Goal: Task Accomplishment & Management: Use online tool/utility

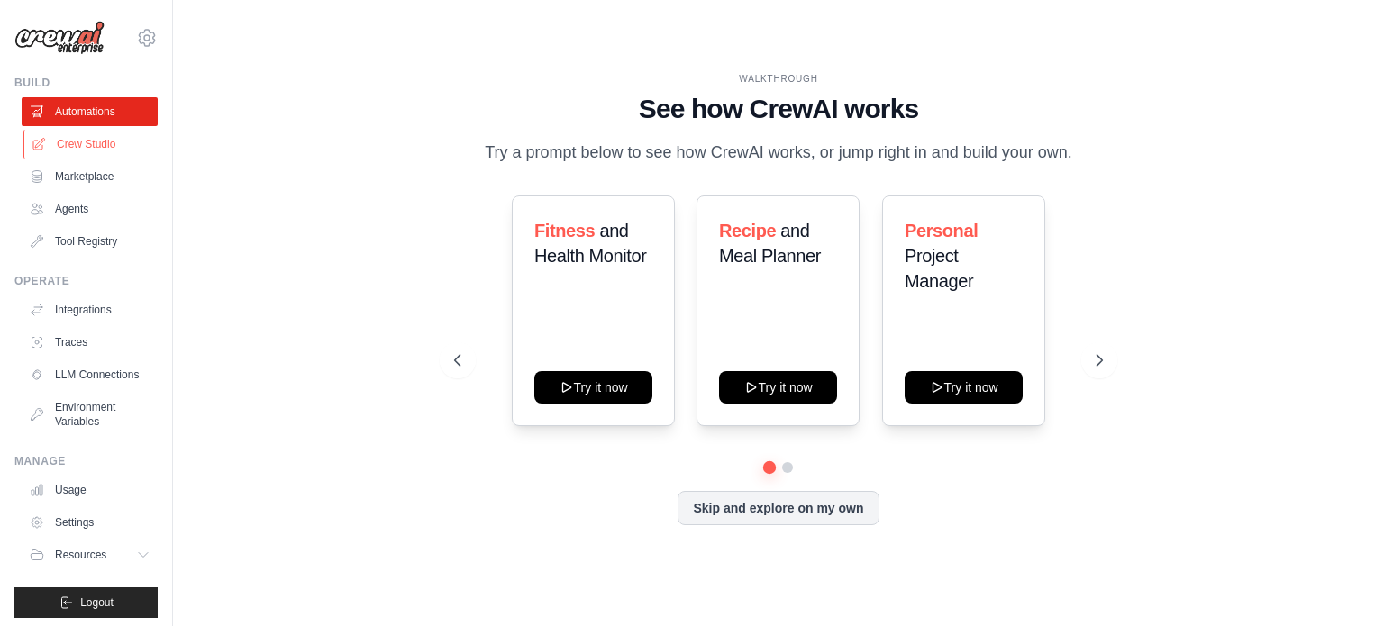
click at [73, 150] on link "Crew Studio" at bounding box center [91, 144] width 136 height 29
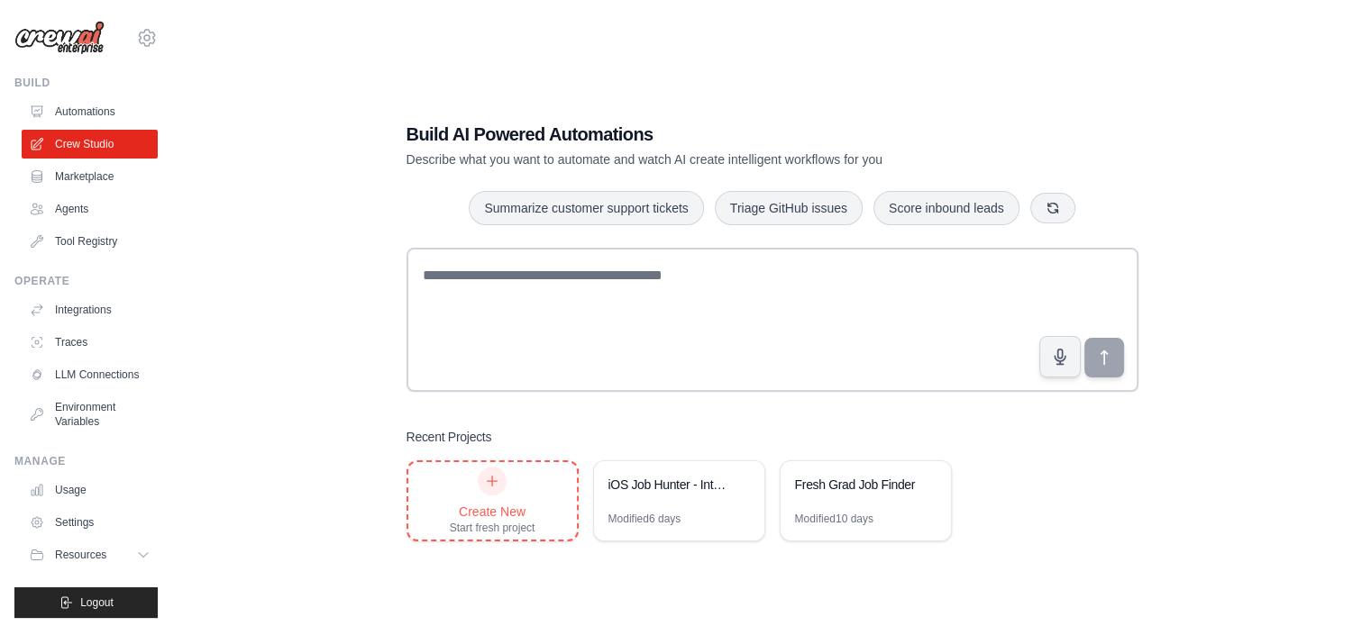
click at [524, 513] on div "Create New" at bounding box center [493, 512] width 86 height 18
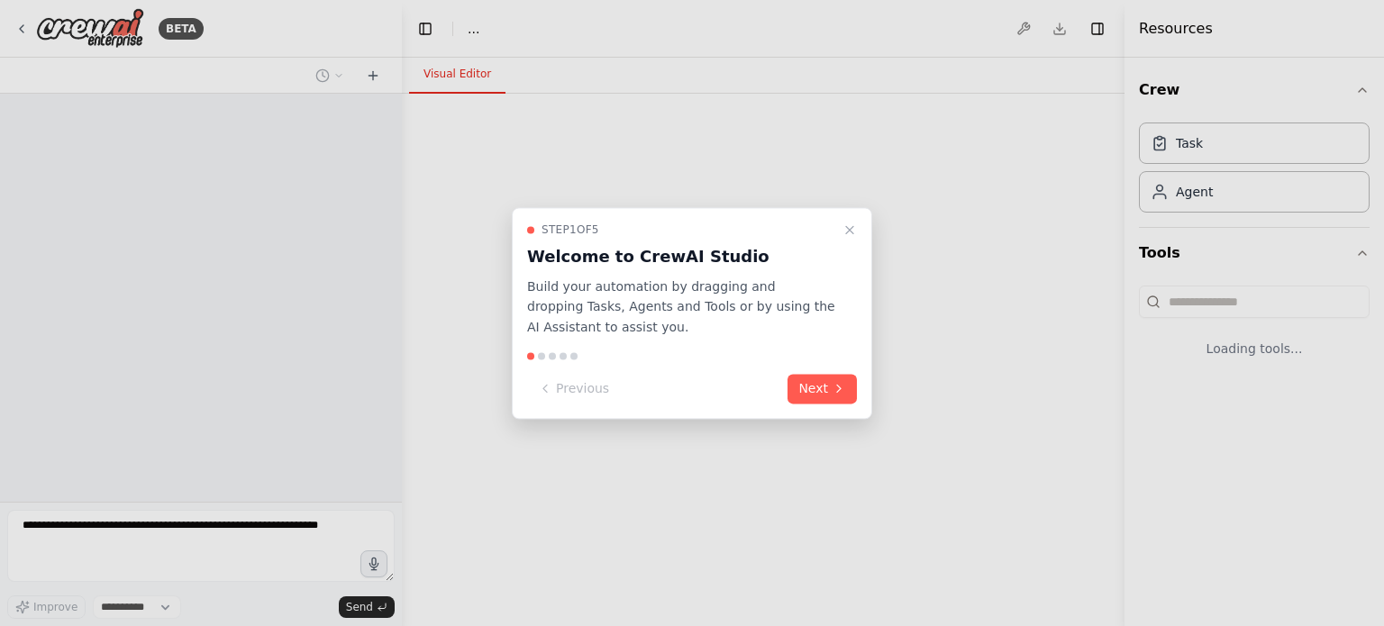
select select "****"
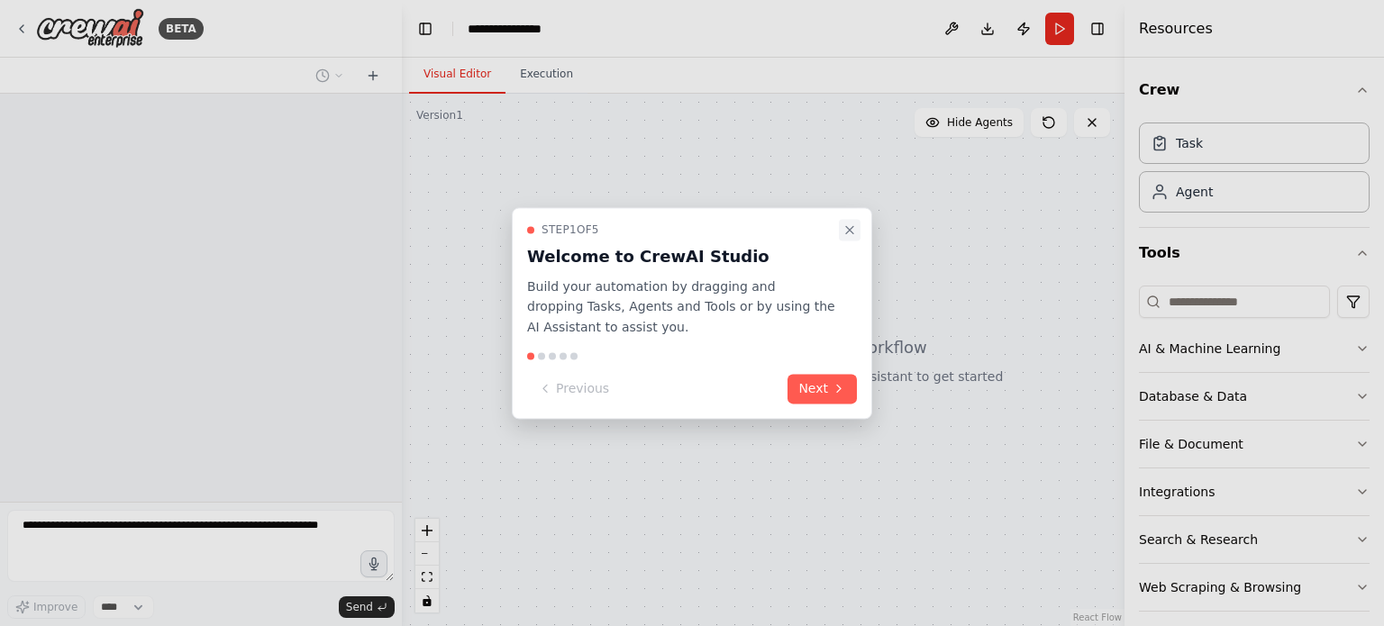
click at [841, 226] on button "Close walkthrough" at bounding box center [850, 230] width 22 height 22
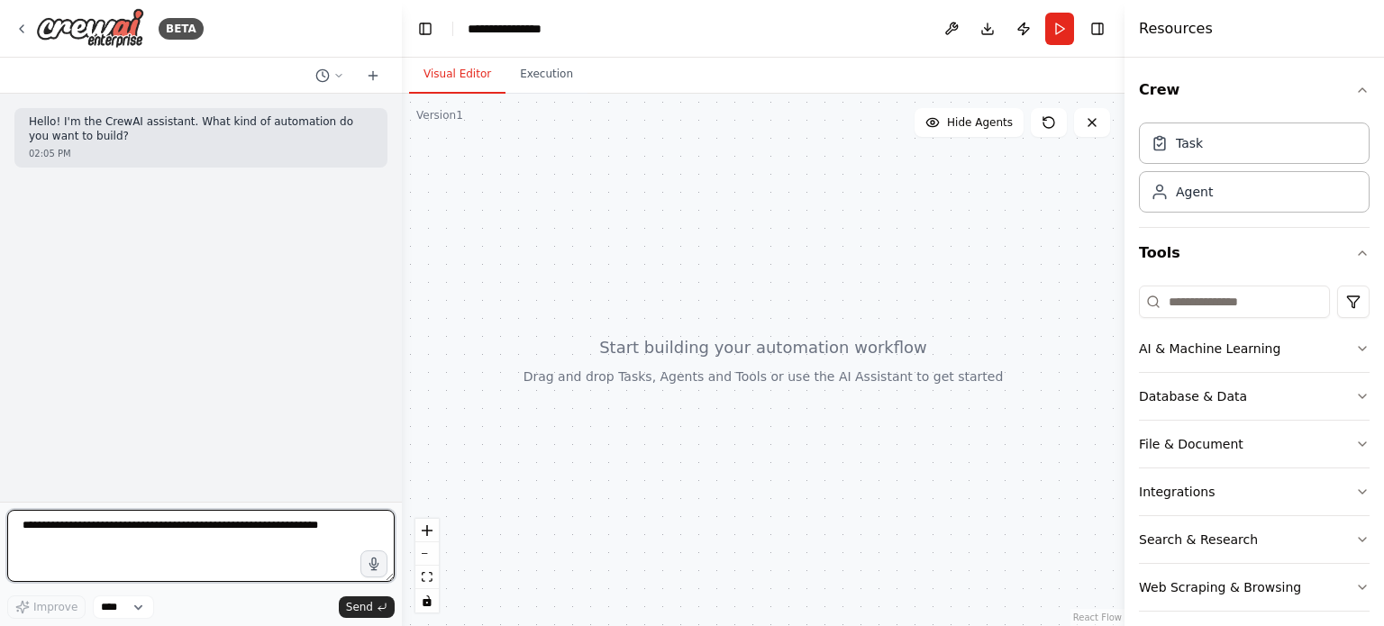
click at [38, 518] on textarea at bounding box center [201, 546] width 388 height 72
click at [39, 518] on textarea at bounding box center [201, 546] width 388 height 72
type textarea "**********"
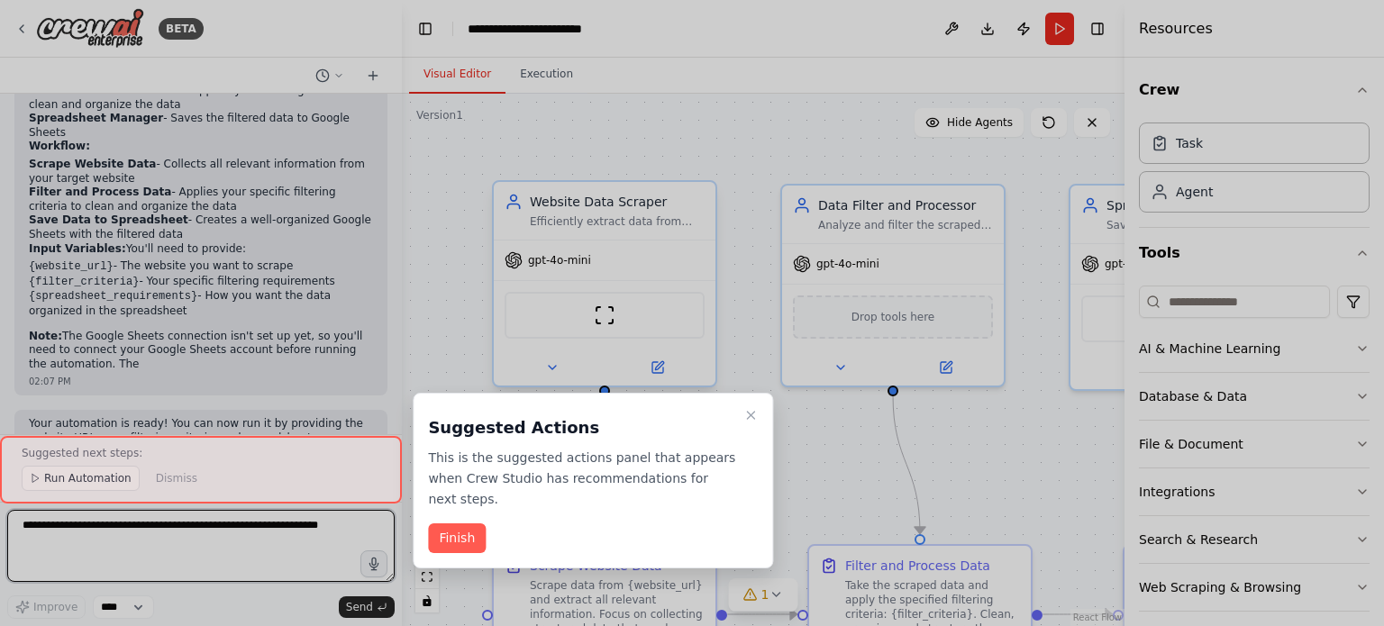
scroll to position [1634, 0]
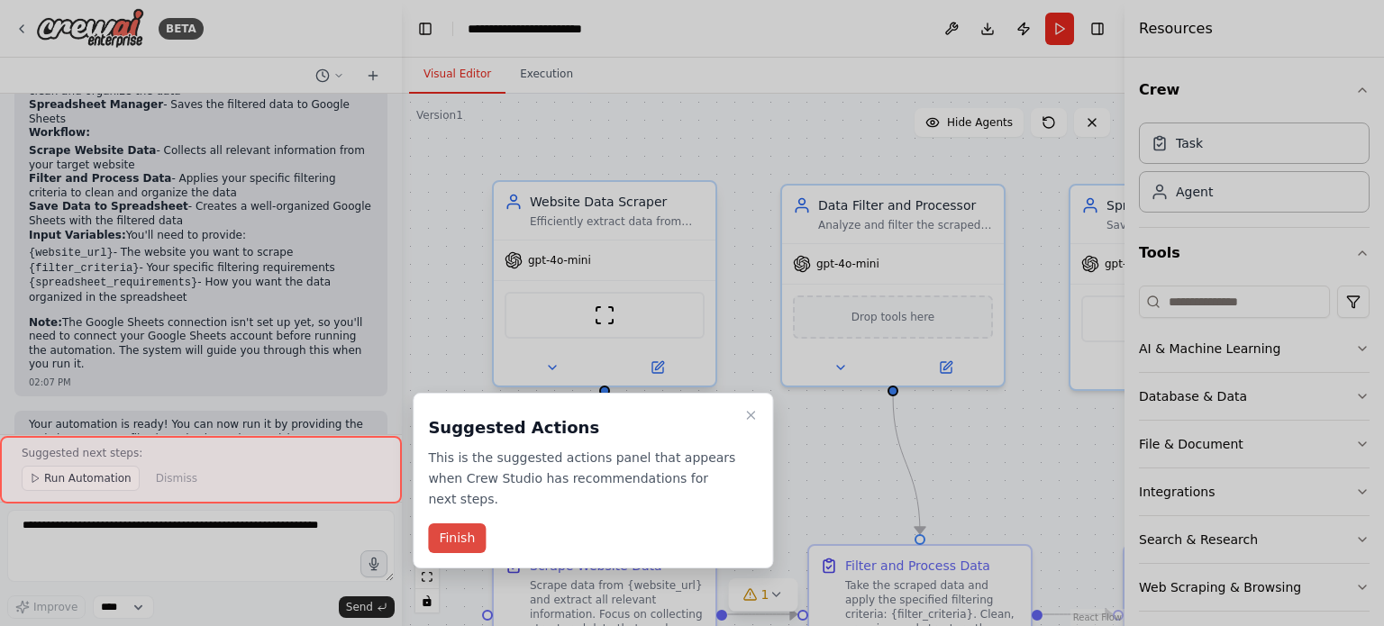
click at [477, 530] on button "Finish" at bounding box center [457, 539] width 58 height 30
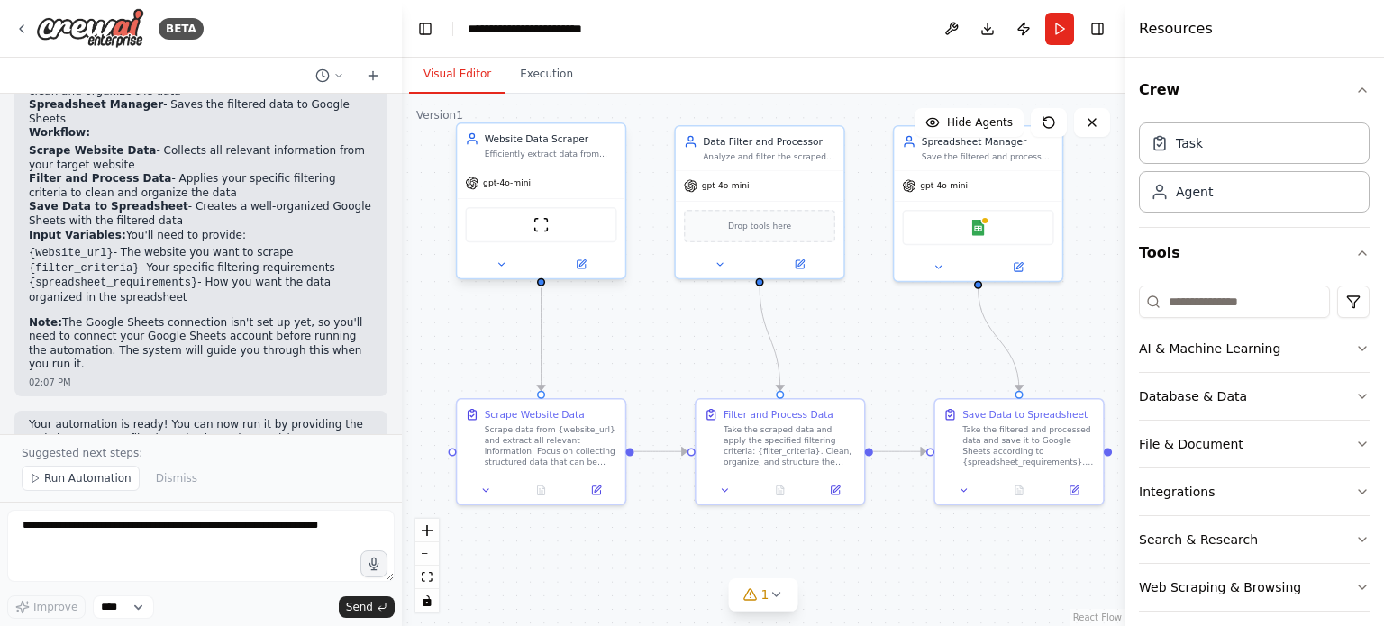
drag, startPoint x: 830, startPoint y: 482, endPoint x: 666, endPoint y: 359, distance: 205.3
click at [666, 359] on div ".deletable-edge-delete-btn { width: 20px; height: 20px; border: 0px solid #ffff…" at bounding box center [763, 360] width 723 height 533
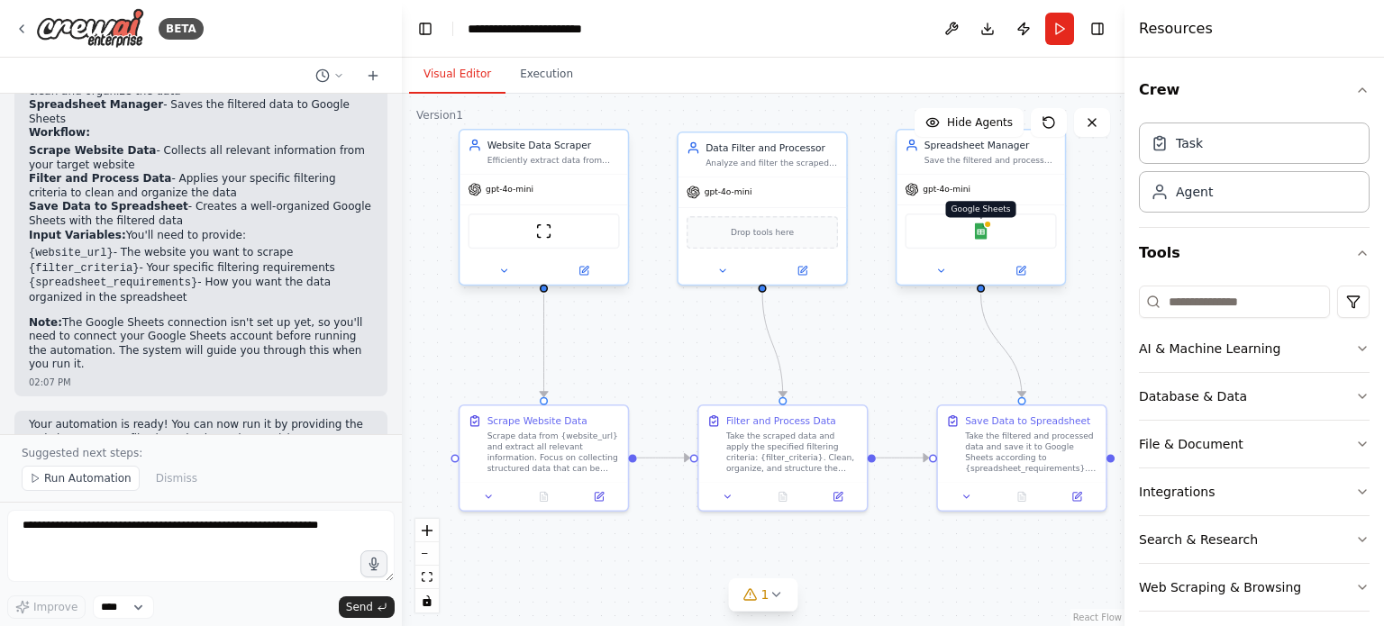
click at [979, 233] on img at bounding box center [980, 231] width 16 height 16
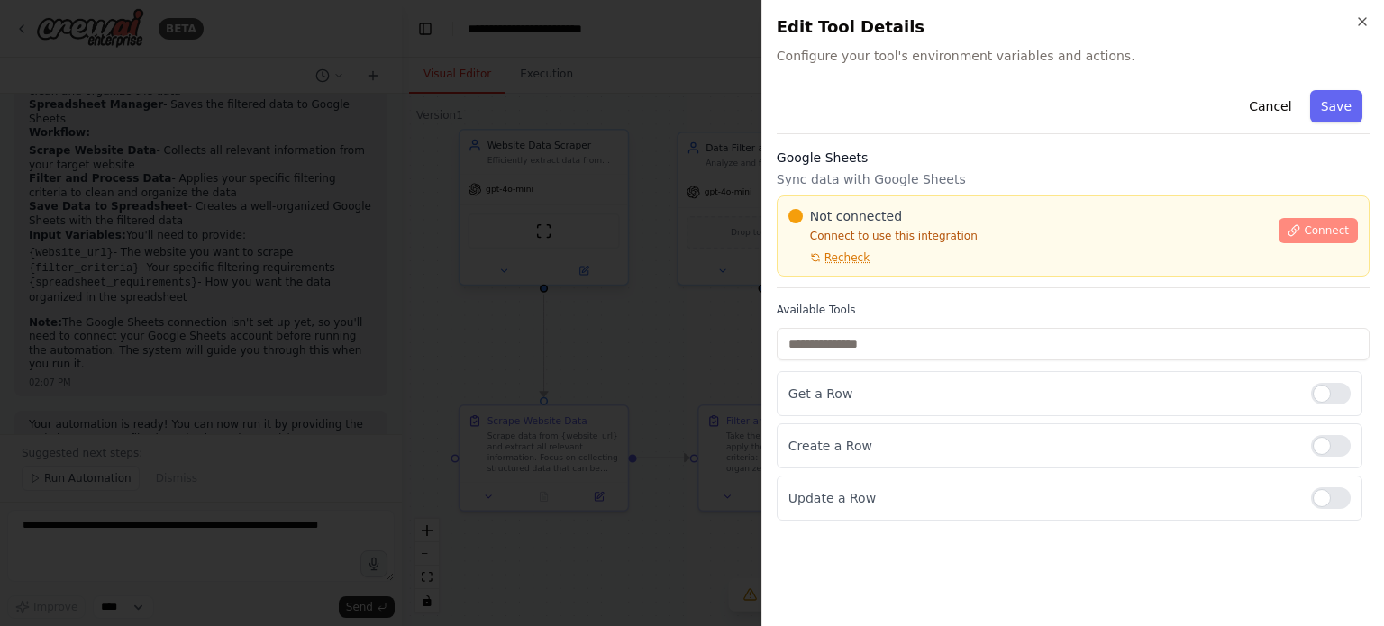
click at [1319, 223] on span "Connect" at bounding box center [1326, 230] width 45 height 14
click at [1319, 232] on span "Connect" at bounding box center [1326, 230] width 45 height 14
click at [862, 158] on h3 "Google Sheets" at bounding box center [1073, 158] width 593 height 18
click at [832, 163] on h3 "Google Sheets" at bounding box center [1073, 158] width 593 height 18
click at [815, 163] on h3 "Google Sheets" at bounding box center [1073, 158] width 593 height 18
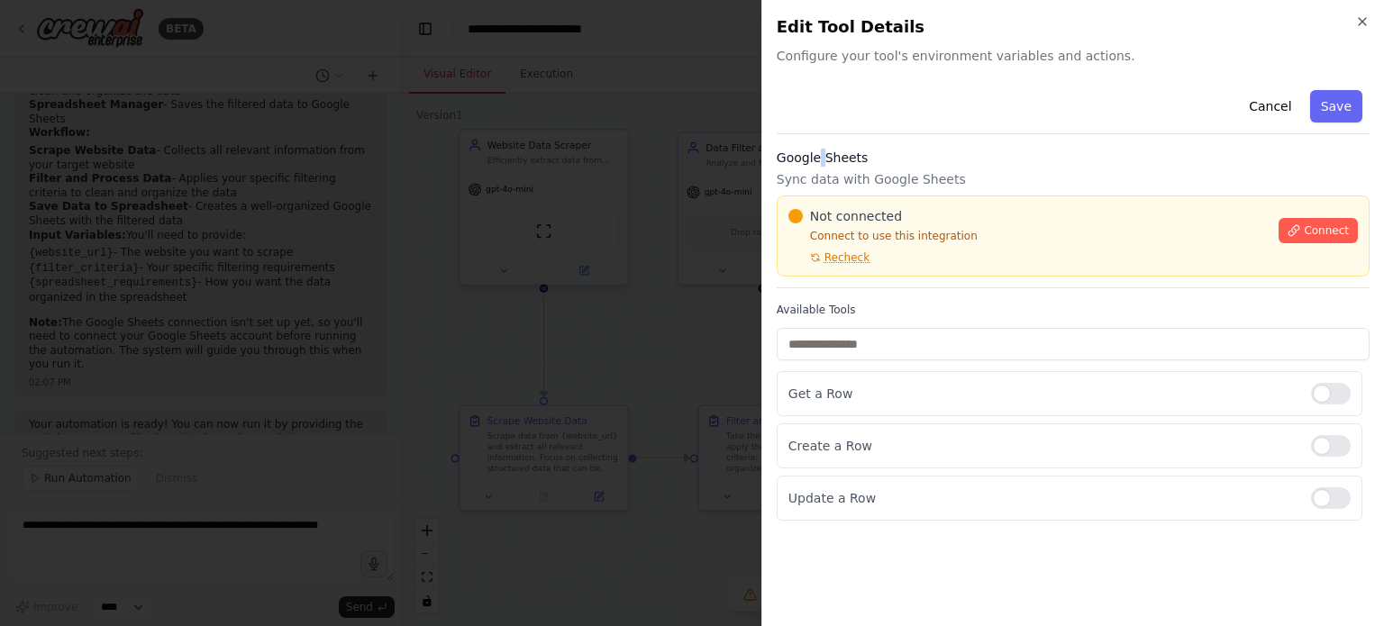
click at [815, 163] on h3 "Google Sheets" at bounding box center [1073, 158] width 593 height 18
drag, startPoint x: 815, startPoint y: 163, endPoint x: 829, endPoint y: 162, distance: 14.4
click at [819, 163] on h3 "Google Sheets" at bounding box center [1073, 158] width 593 height 18
click at [830, 162] on h3 "Google Sheets" at bounding box center [1073, 158] width 593 height 18
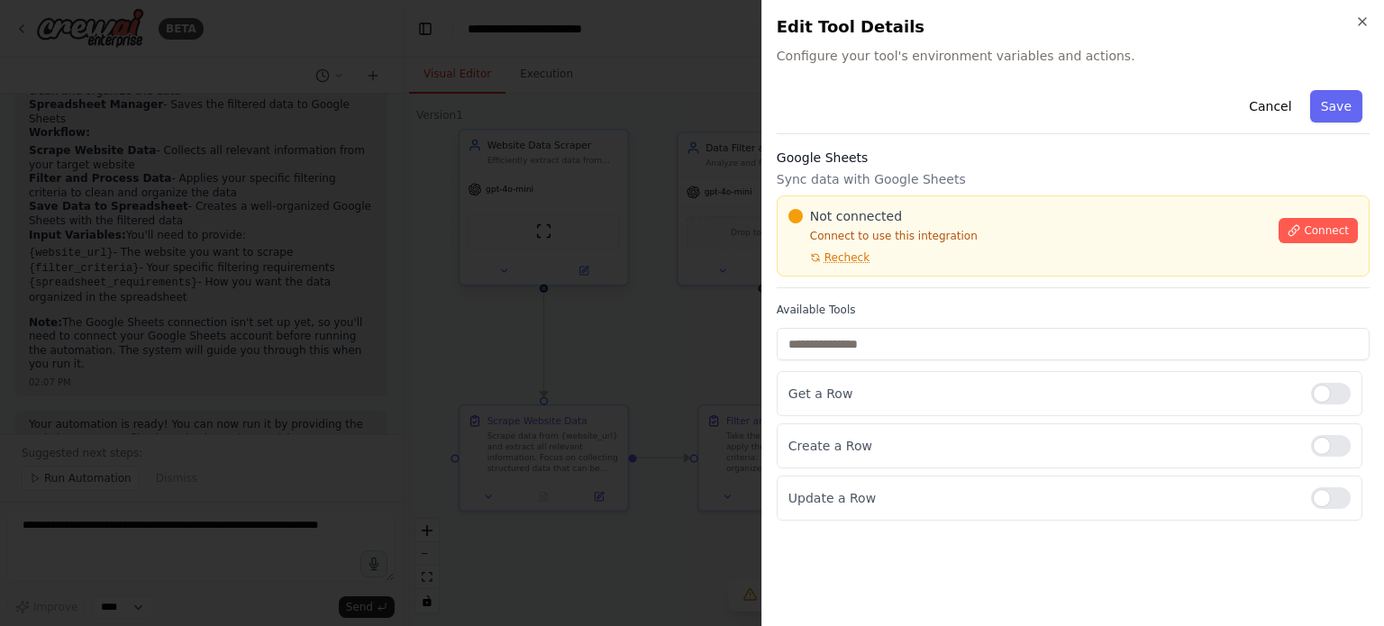
drag, startPoint x: 842, startPoint y: 162, endPoint x: 894, endPoint y: 160, distance: 52.3
click at [850, 160] on h3 "Google Sheets" at bounding box center [1073, 158] width 593 height 18
drag, startPoint x: 894, startPoint y: 160, endPoint x: 906, endPoint y: 160, distance: 11.7
click at [896, 160] on h3 "Google Sheets" at bounding box center [1073, 158] width 593 height 18
click at [907, 160] on h3 "Google Sheets" at bounding box center [1073, 158] width 593 height 18
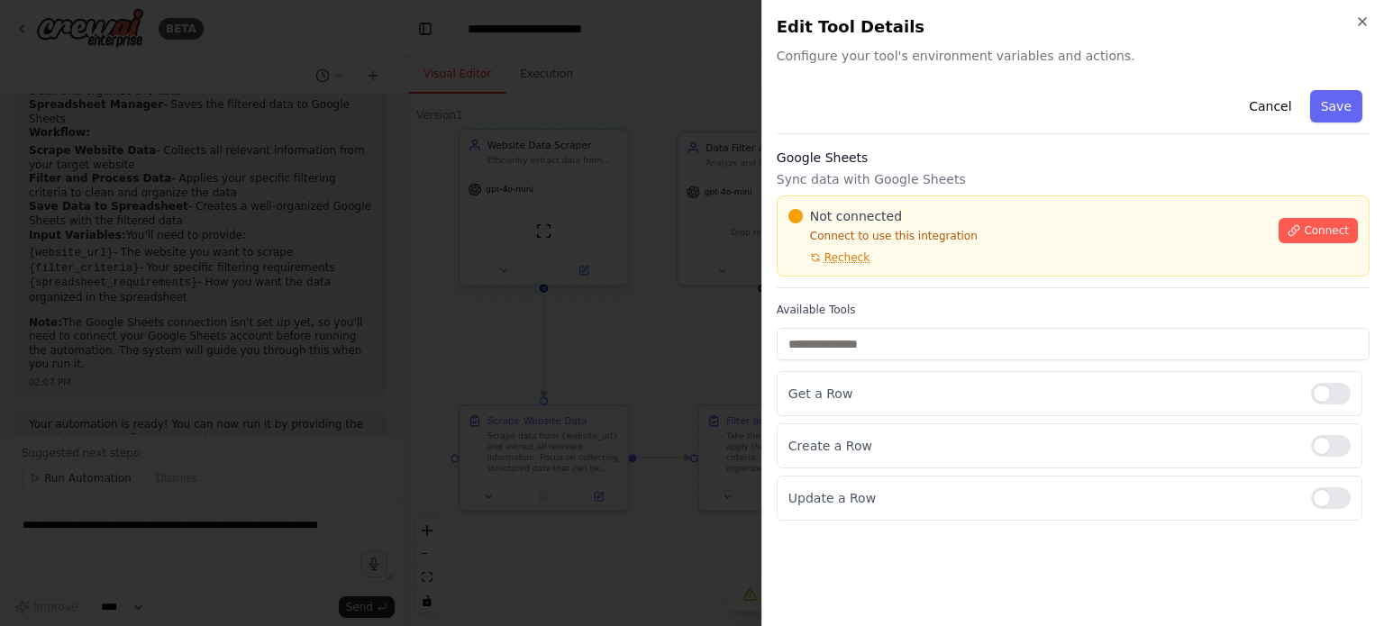
click at [914, 160] on h3 "Google Sheets" at bounding box center [1073, 158] width 593 height 18
click at [915, 160] on h3 "Google Sheets" at bounding box center [1073, 158] width 593 height 18
click at [917, 160] on h3 "Google Sheets" at bounding box center [1073, 158] width 593 height 18
click at [1002, 126] on div "Cancel Save" at bounding box center [1073, 108] width 593 height 51
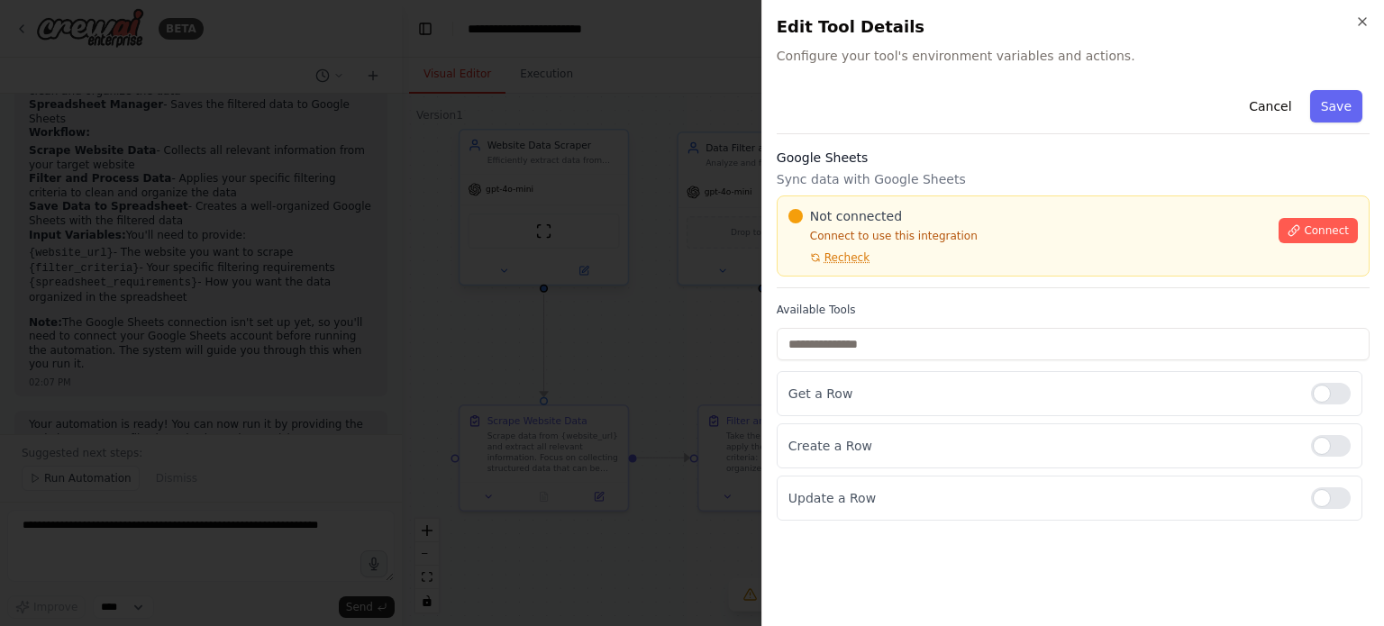
click at [591, 244] on div at bounding box center [692, 313] width 1384 height 626
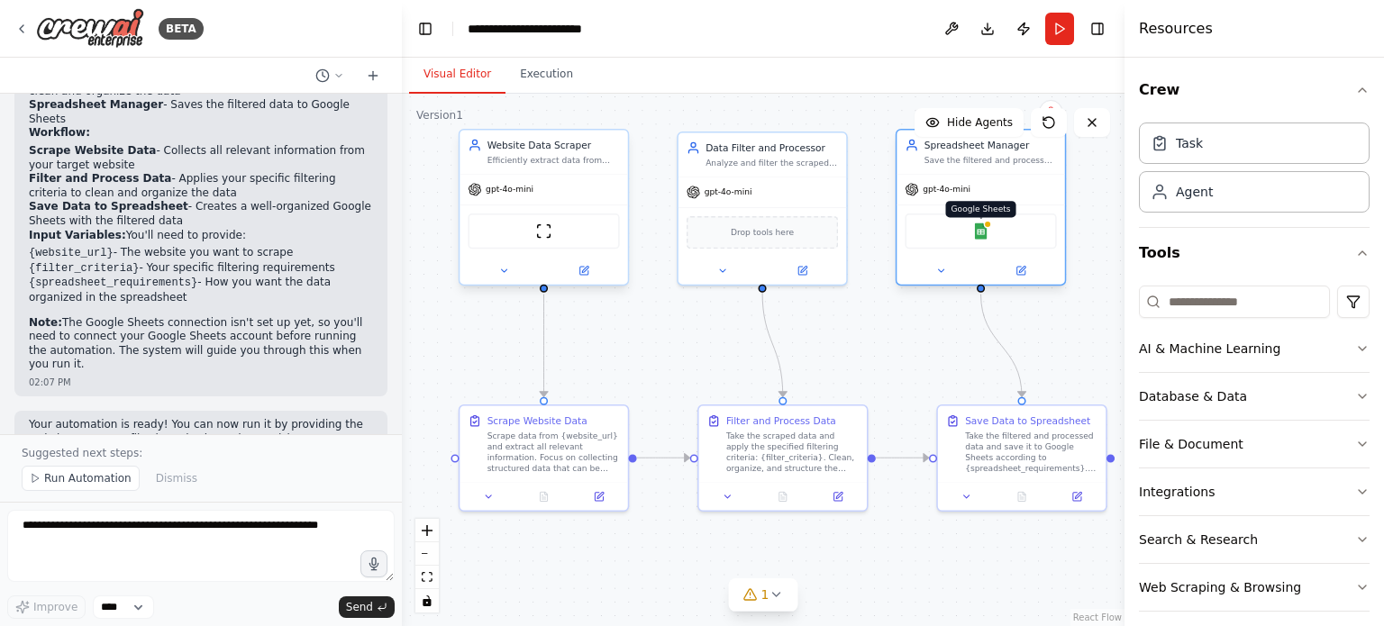
click at [987, 234] on img at bounding box center [980, 231] width 16 height 16
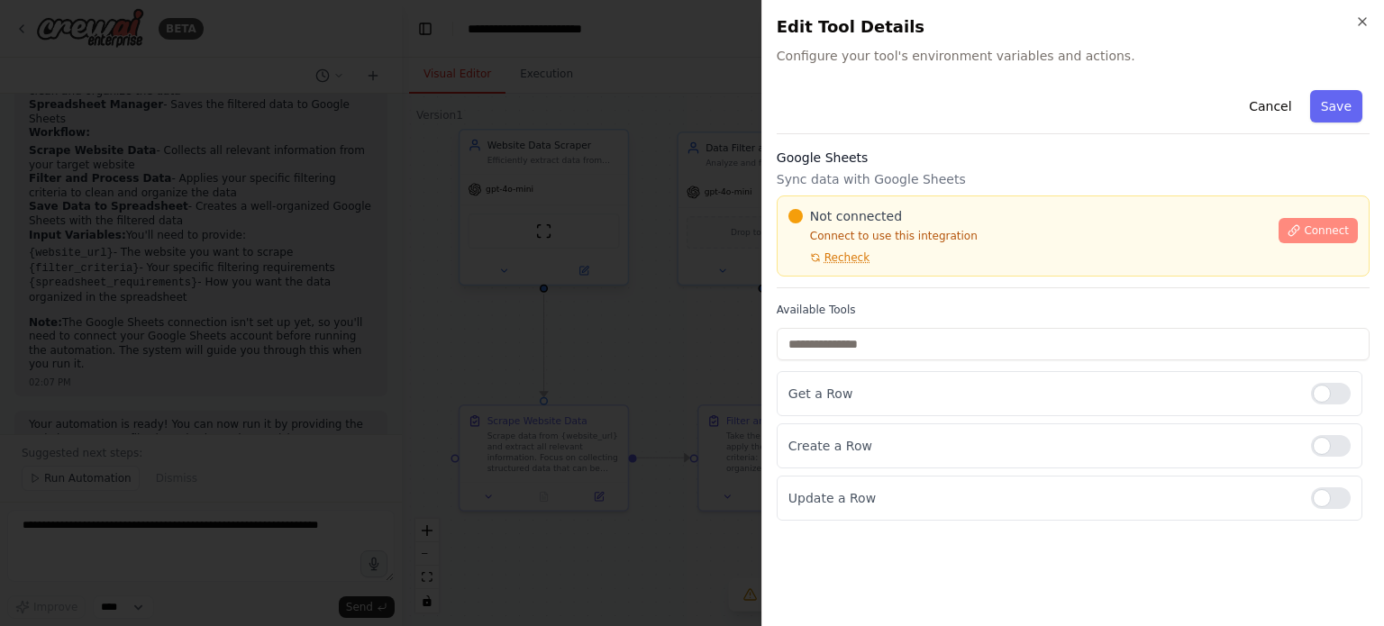
click at [1316, 221] on button "Connect" at bounding box center [1318, 230] width 79 height 25
click at [854, 162] on h3 "Google Sheets" at bounding box center [1073, 158] width 593 height 18
click at [559, 238] on div at bounding box center [692, 313] width 1384 height 626
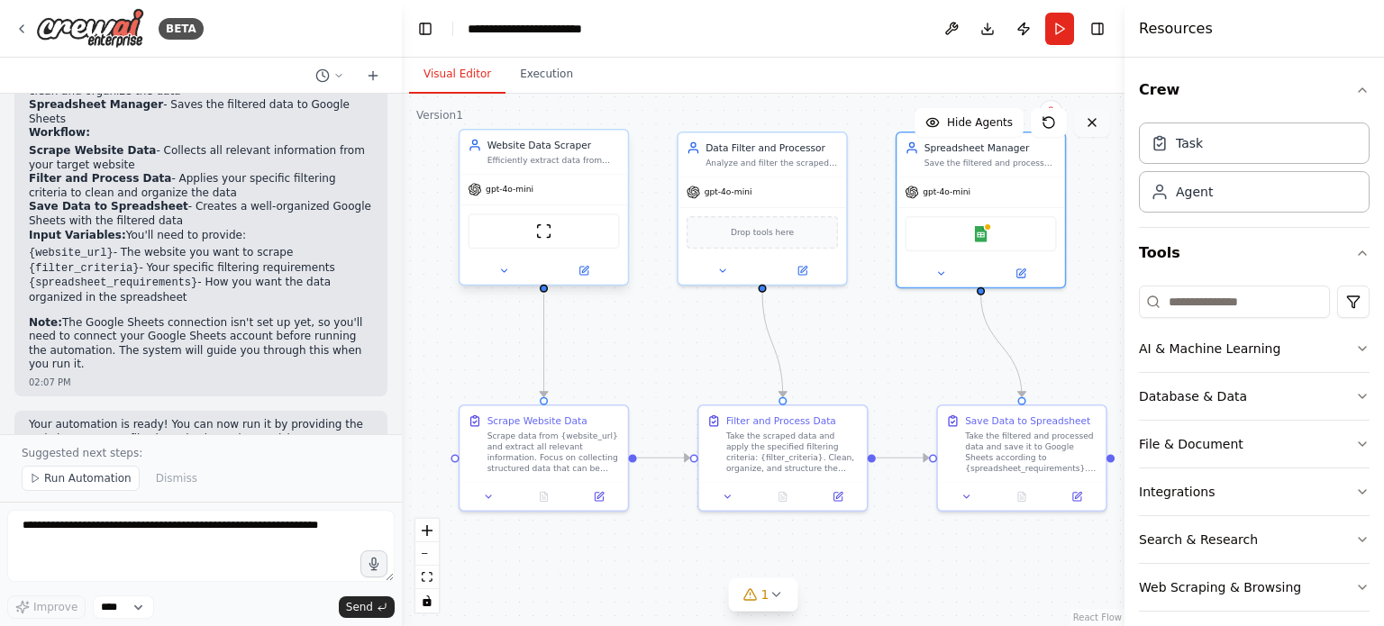
click at [1092, 133] on button at bounding box center [1092, 122] width 36 height 29
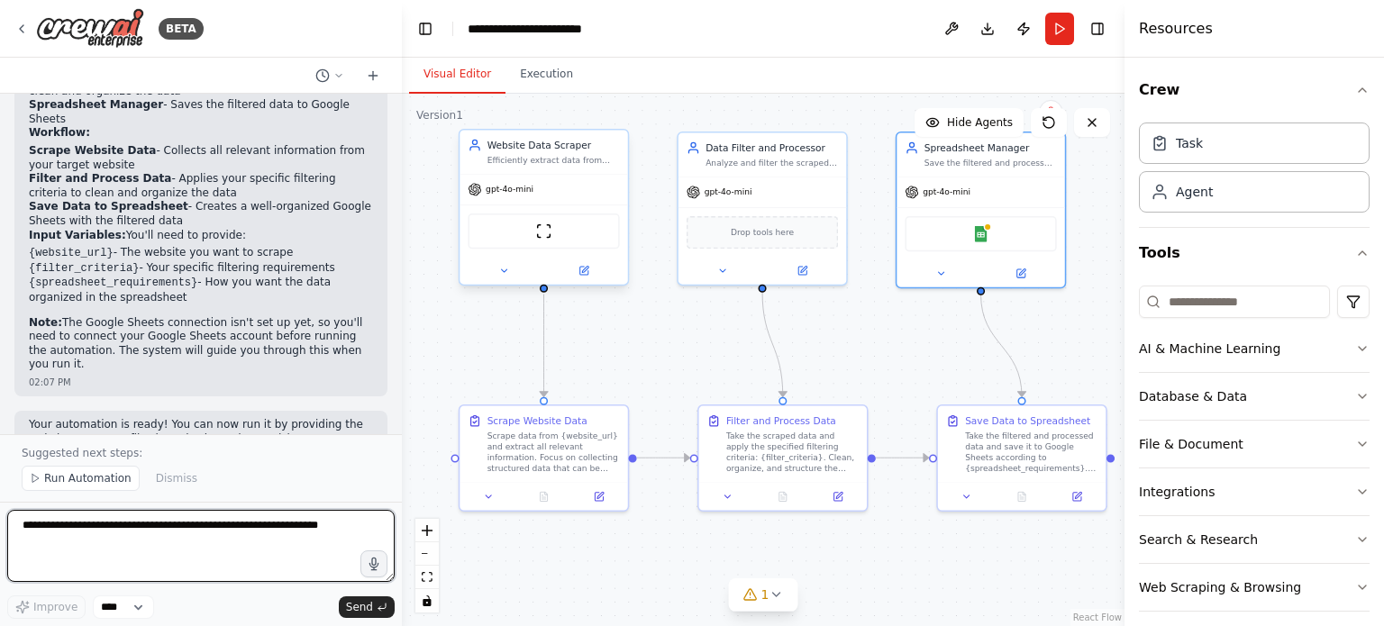
click at [169, 549] on textarea at bounding box center [201, 546] width 388 height 72
paste textarea "**********"
type textarea "**********"
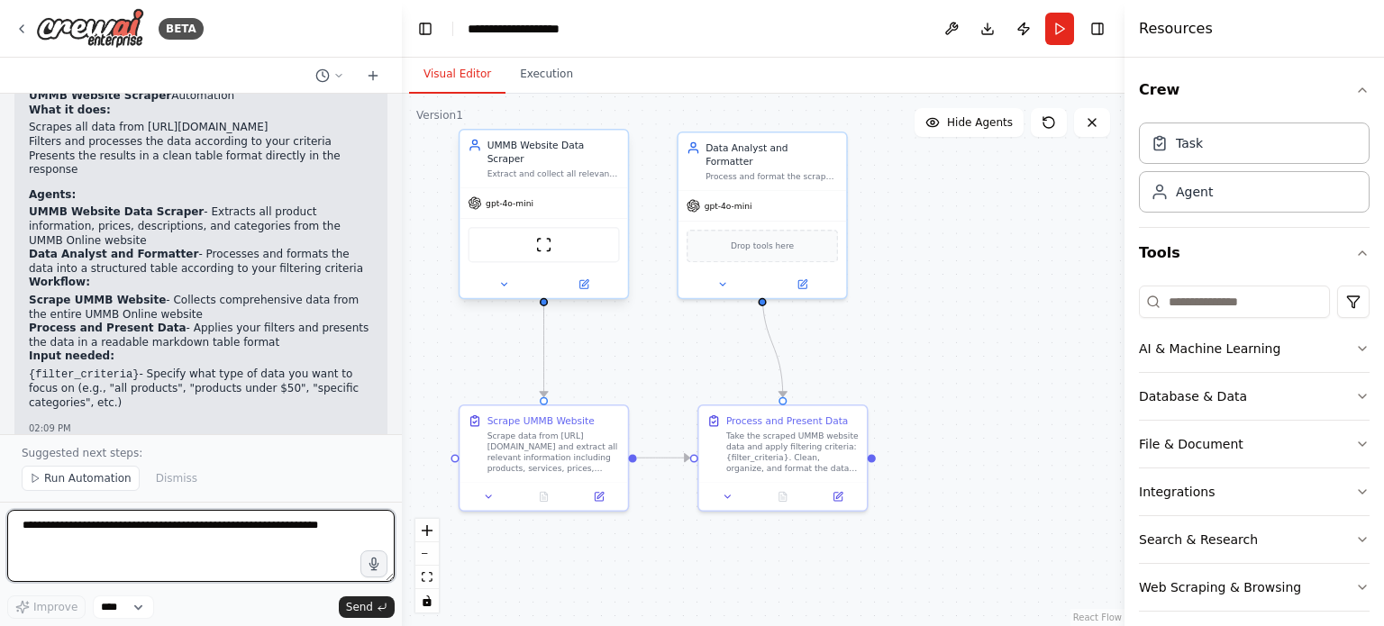
scroll to position [3173, 0]
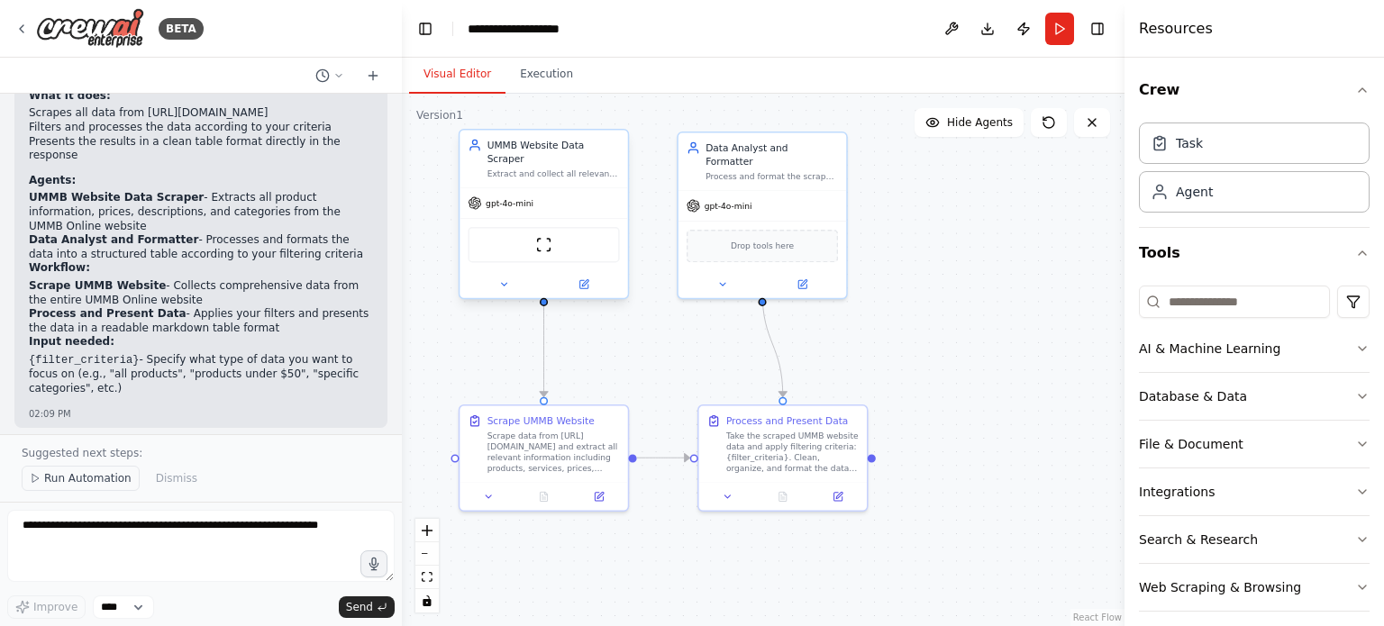
click at [44, 484] on span "Run Automation" at bounding box center [87, 478] width 87 height 14
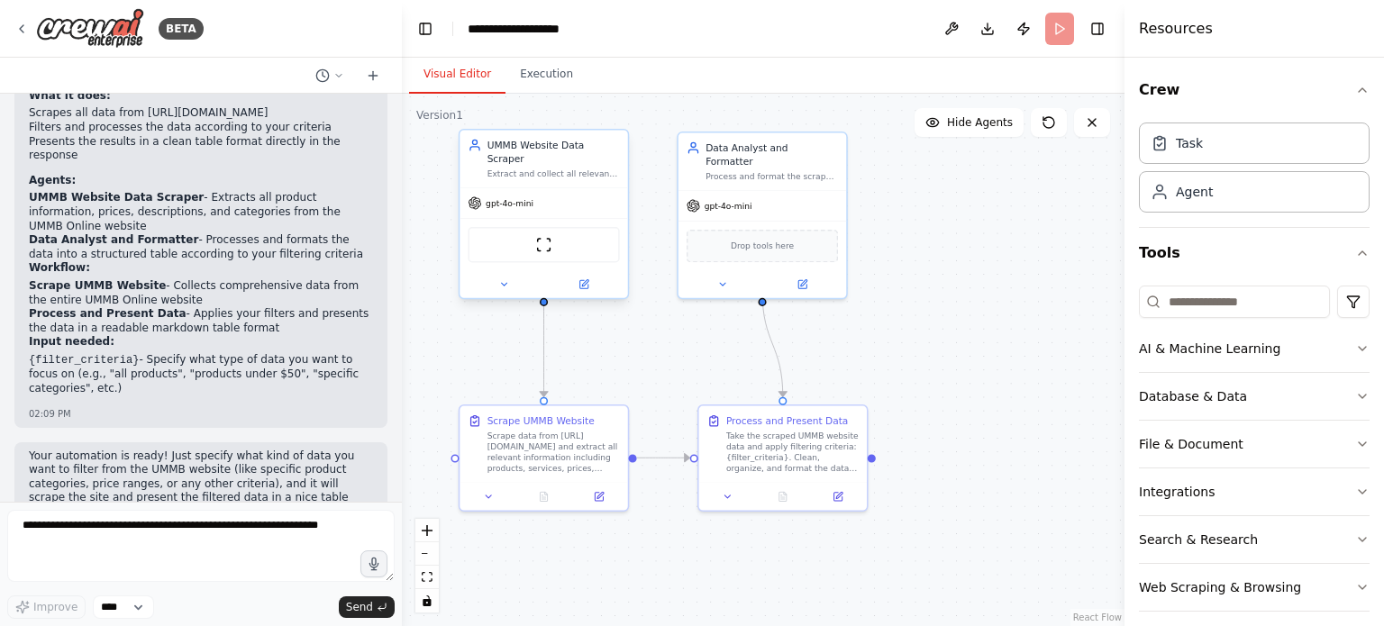
scroll to position [3106, 0]
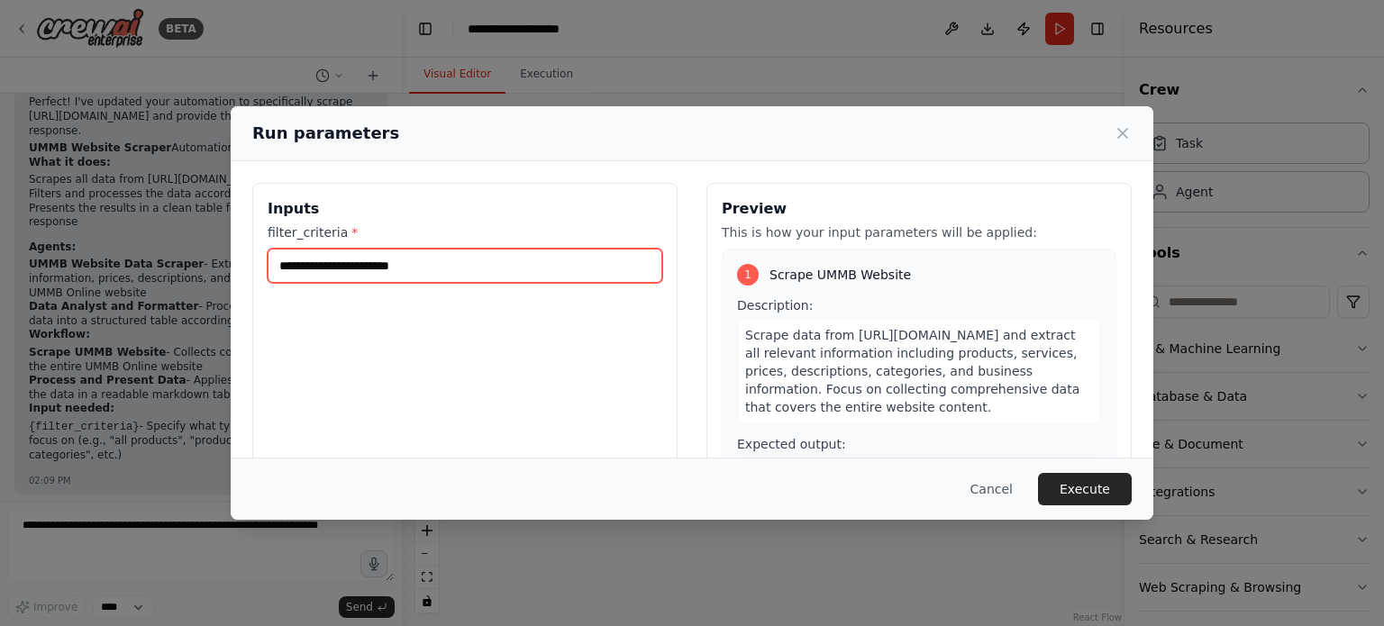
click at [406, 269] on input "filter_criteria *" at bounding box center [465, 266] width 395 height 34
type input "**********"
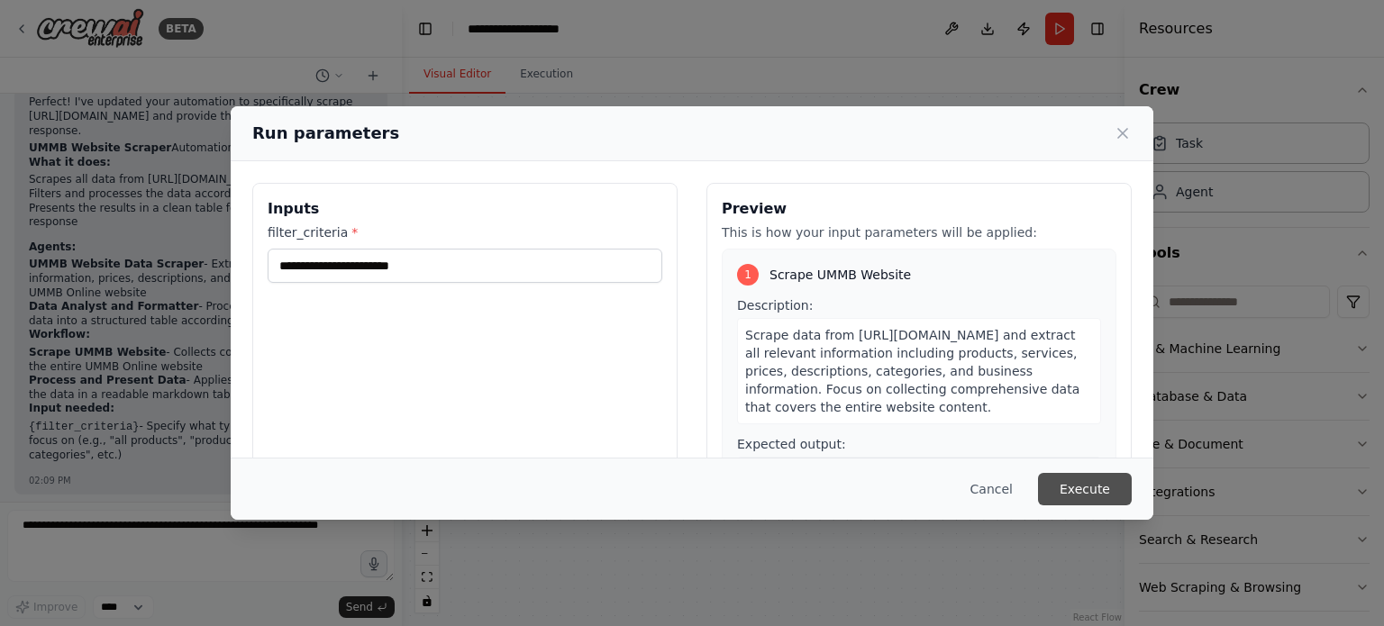
click at [1099, 493] on button "Execute" at bounding box center [1085, 489] width 94 height 32
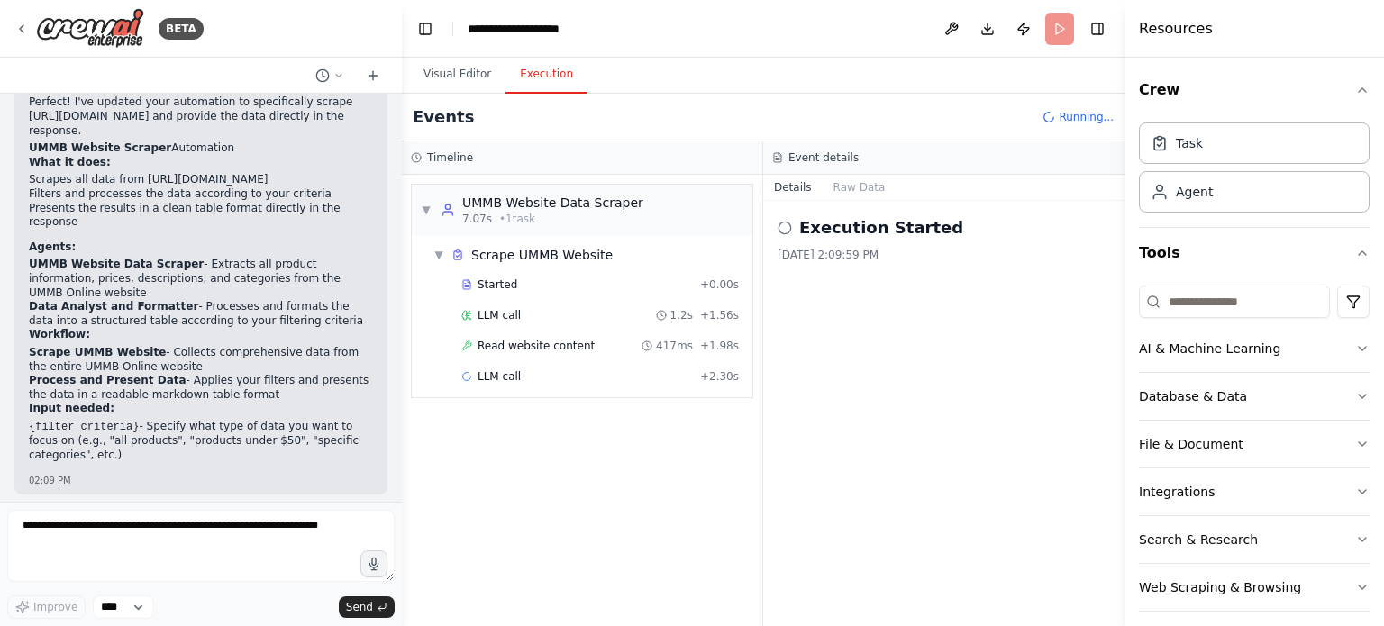
click at [556, 72] on button "Execution" at bounding box center [547, 75] width 82 height 38
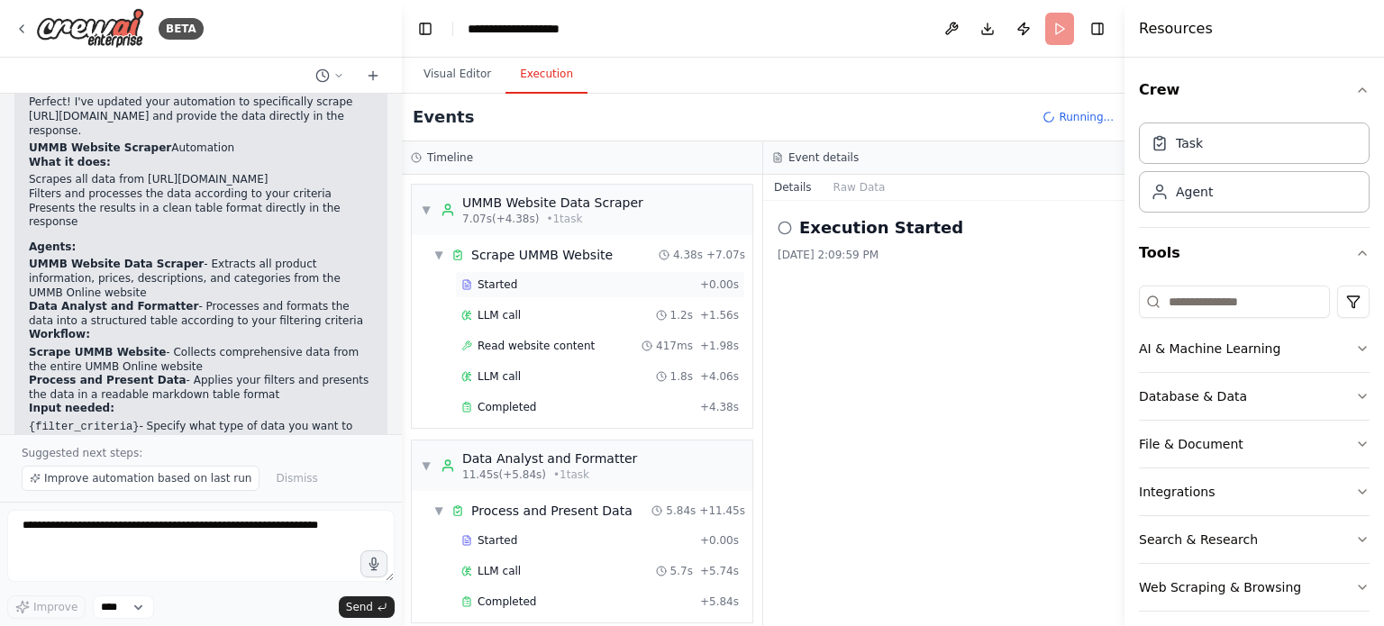
scroll to position [13, 0]
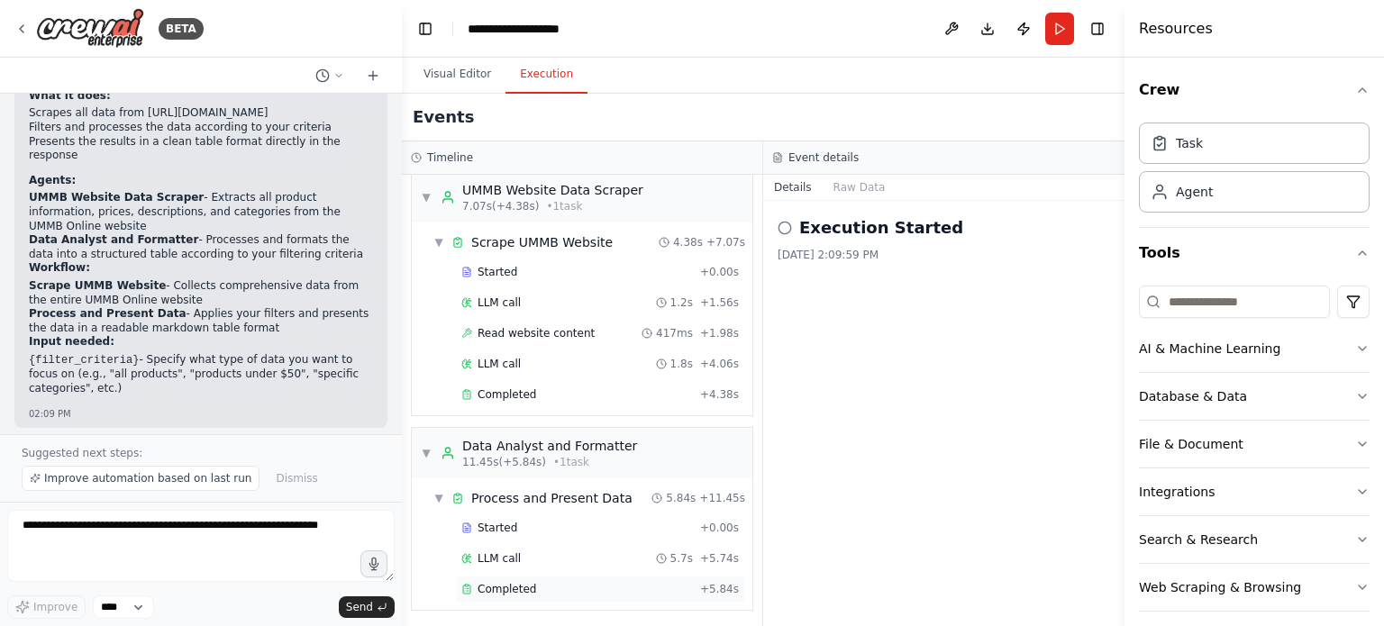
click at [525, 597] on div "Completed + 5.84s" at bounding box center [600, 589] width 290 height 27
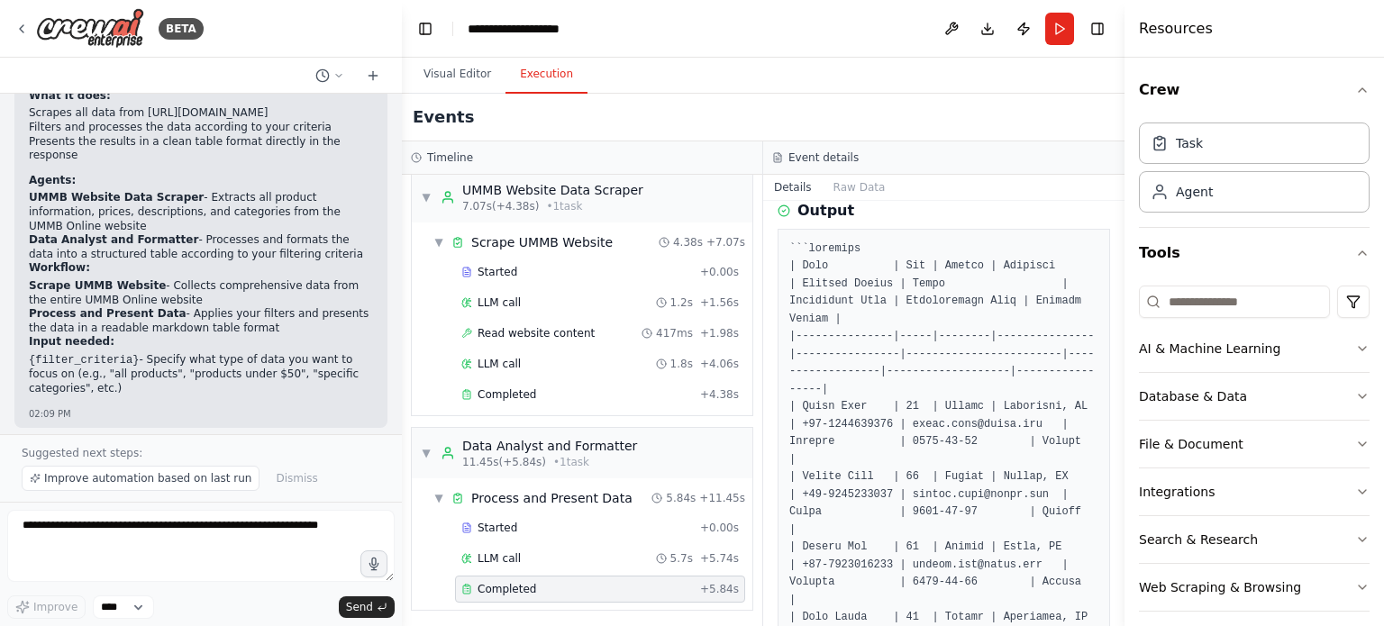
scroll to position [245, 0]
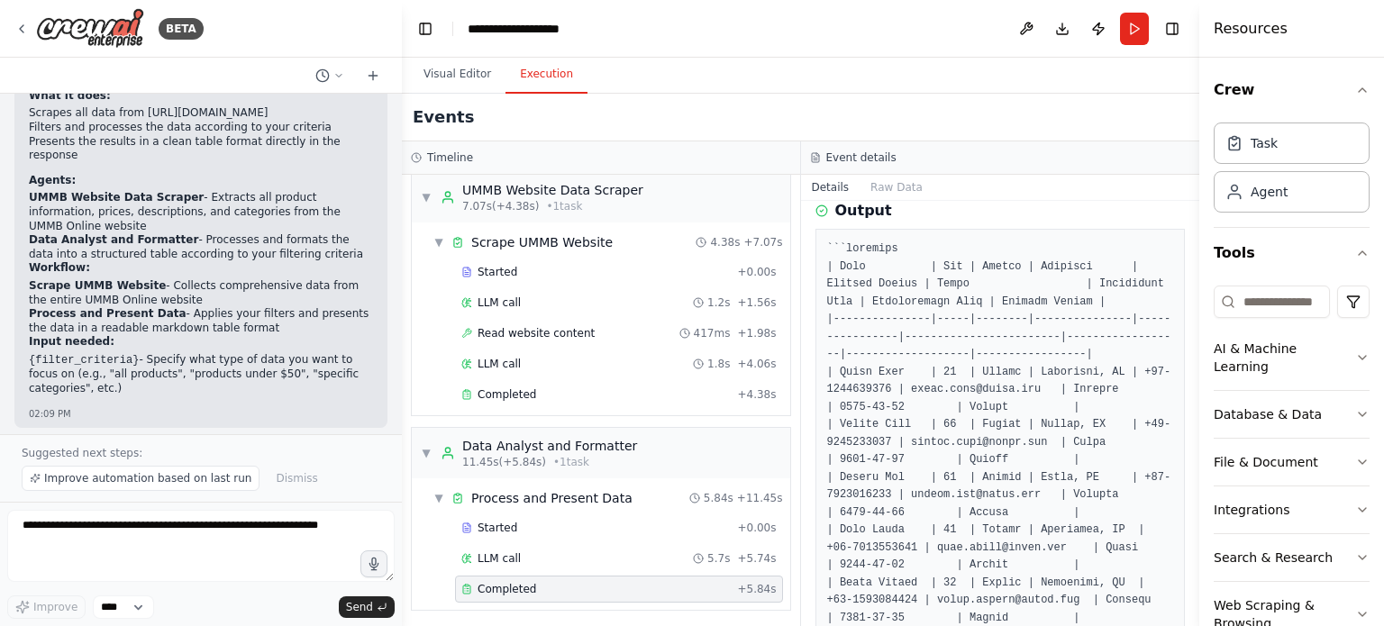
drag, startPoint x: 1125, startPoint y: 299, endPoint x: 1284, endPoint y: 287, distance: 159.9
click at [1284, 287] on div "Resources Crew Task Agent Tools AI & Machine Learning Database & Data File & Do…" at bounding box center [1291, 313] width 185 height 626
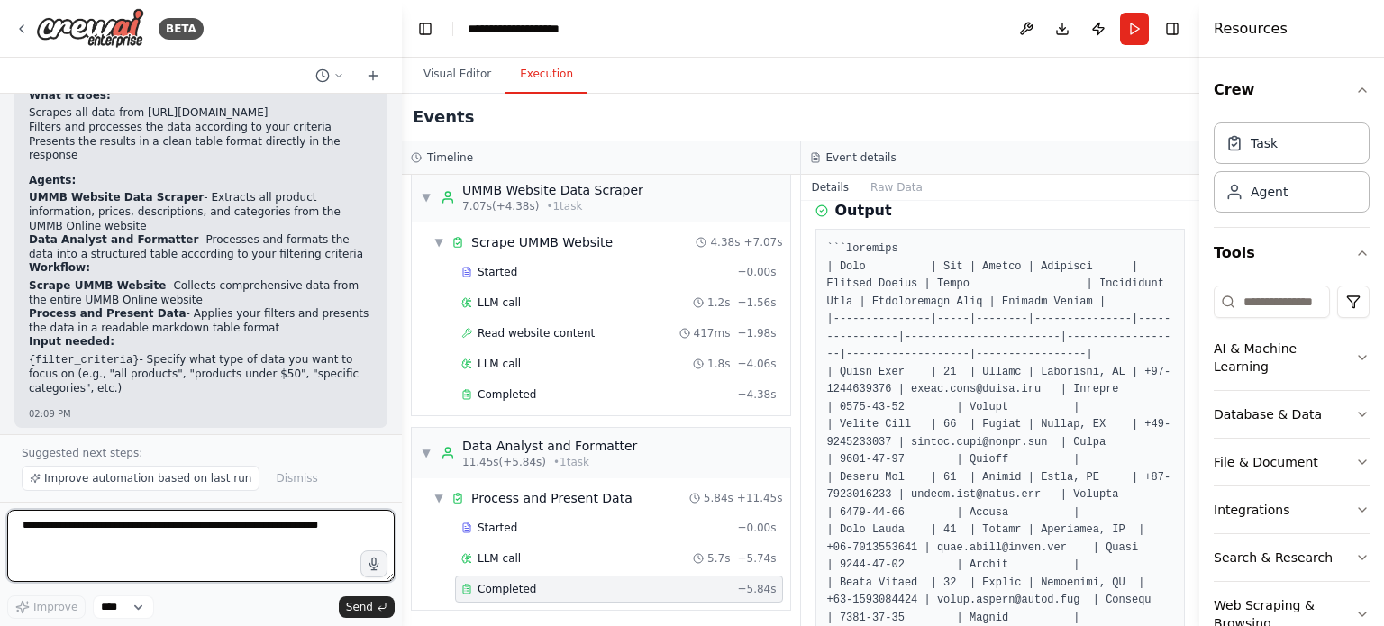
click at [174, 552] on textarea at bounding box center [201, 546] width 388 height 72
type textarea "**********"
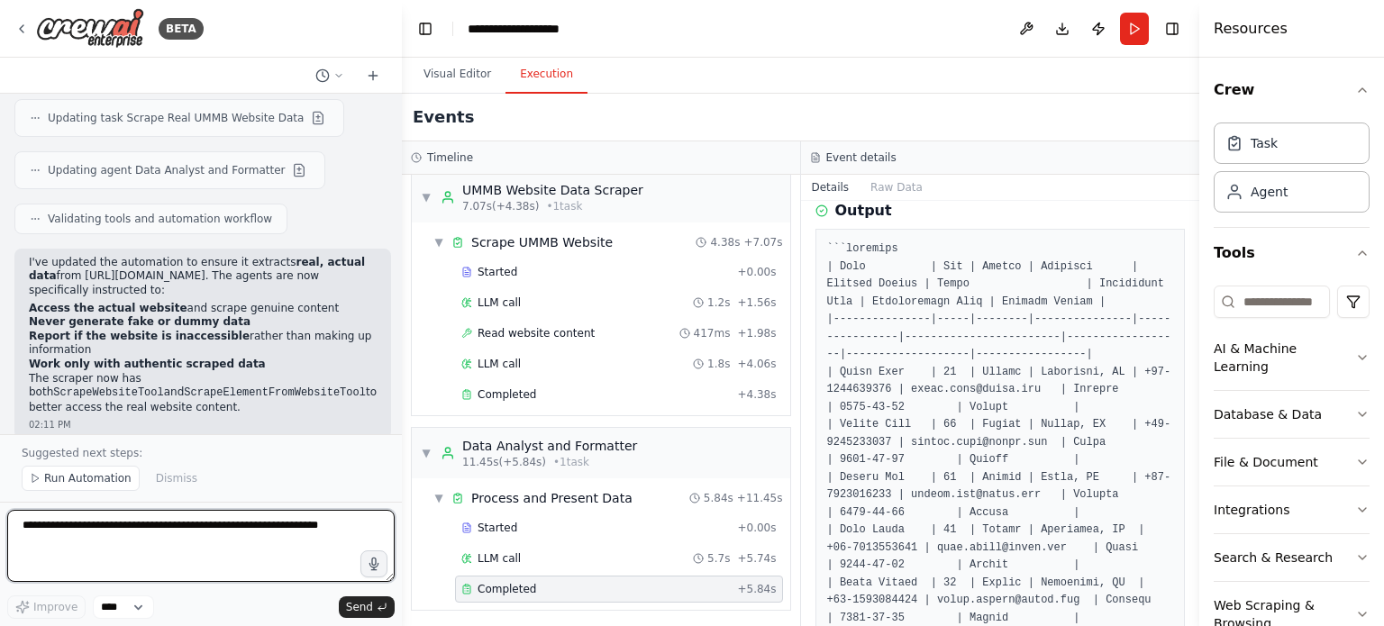
scroll to position [3933, 0]
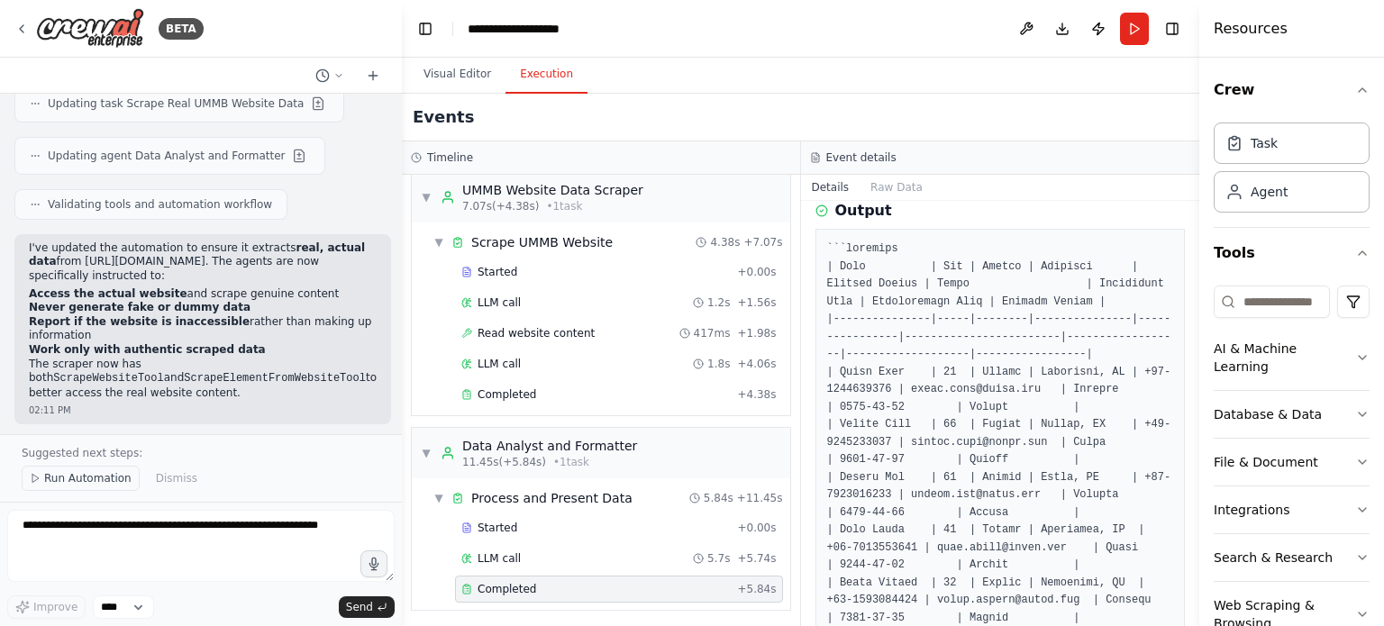
click at [79, 471] on button "Run Automation" at bounding box center [81, 478] width 118 height 25
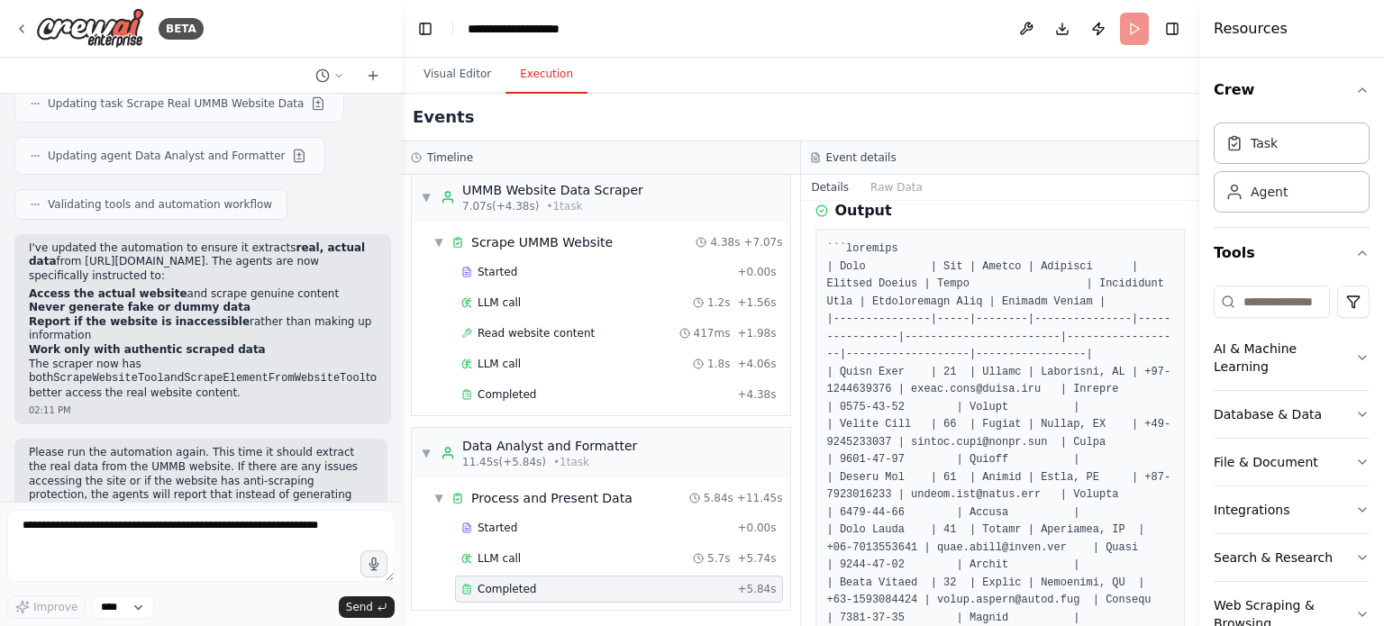
scroll to position [3865, 0]
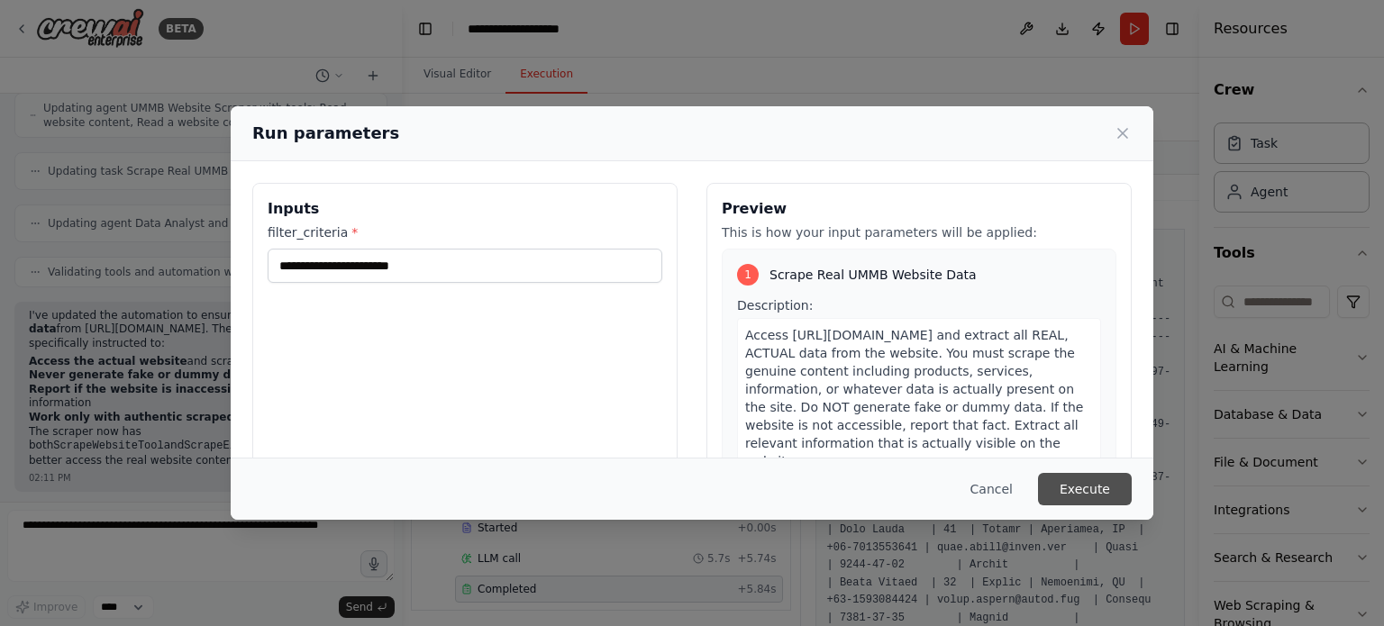
click at [1105, 489] on button "Execute" at bounding box center [1085, 489] width 94 height 32
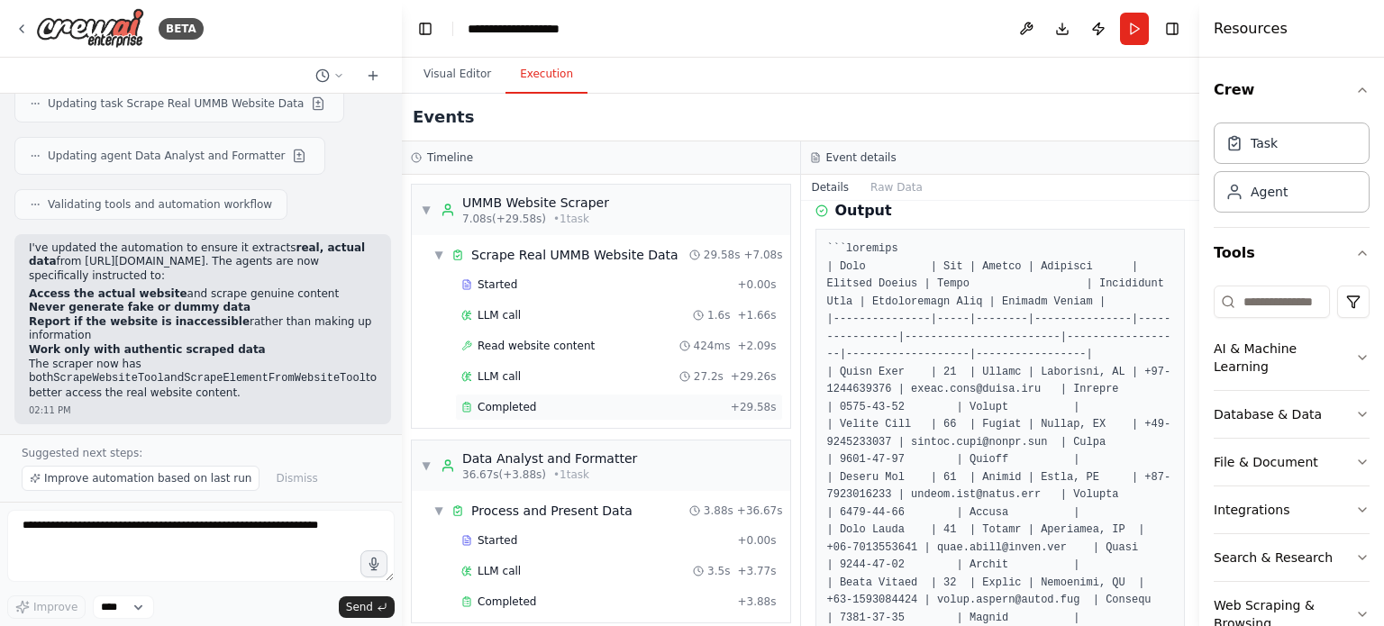
scroll to position [13, 0]
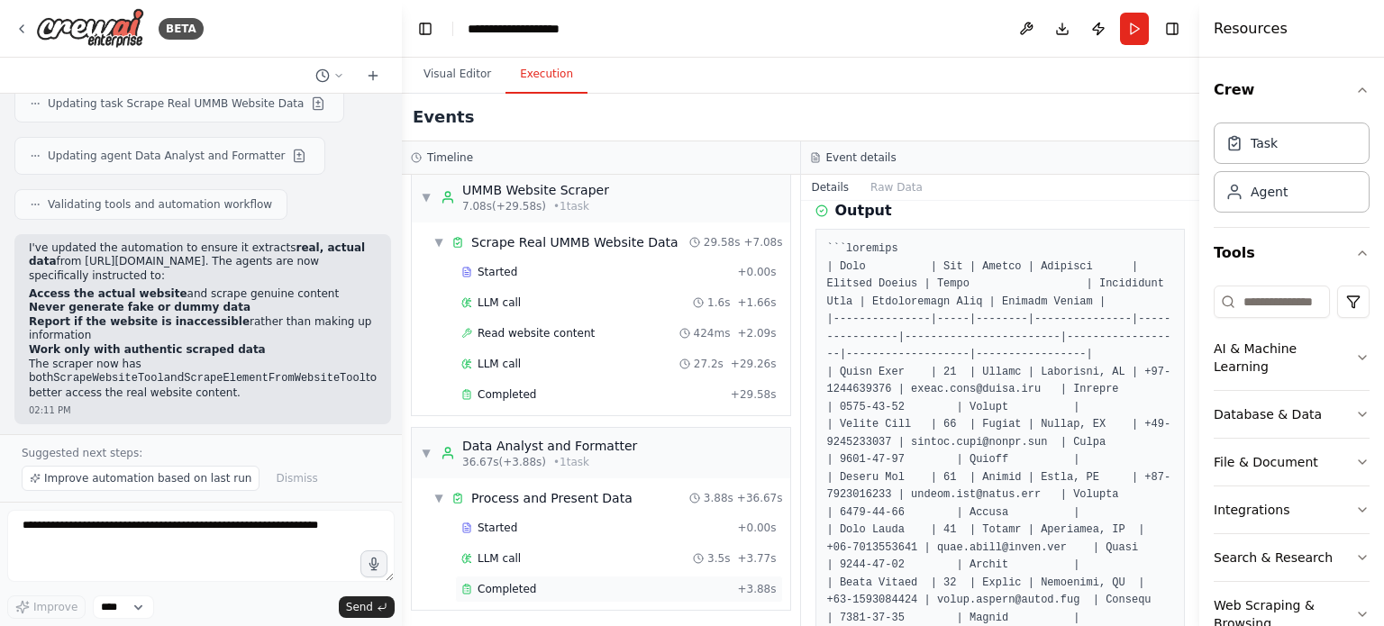
click at [505, 576] on div "Completed + 3.88s" at bounding box center [619, 589] width 328 height 27
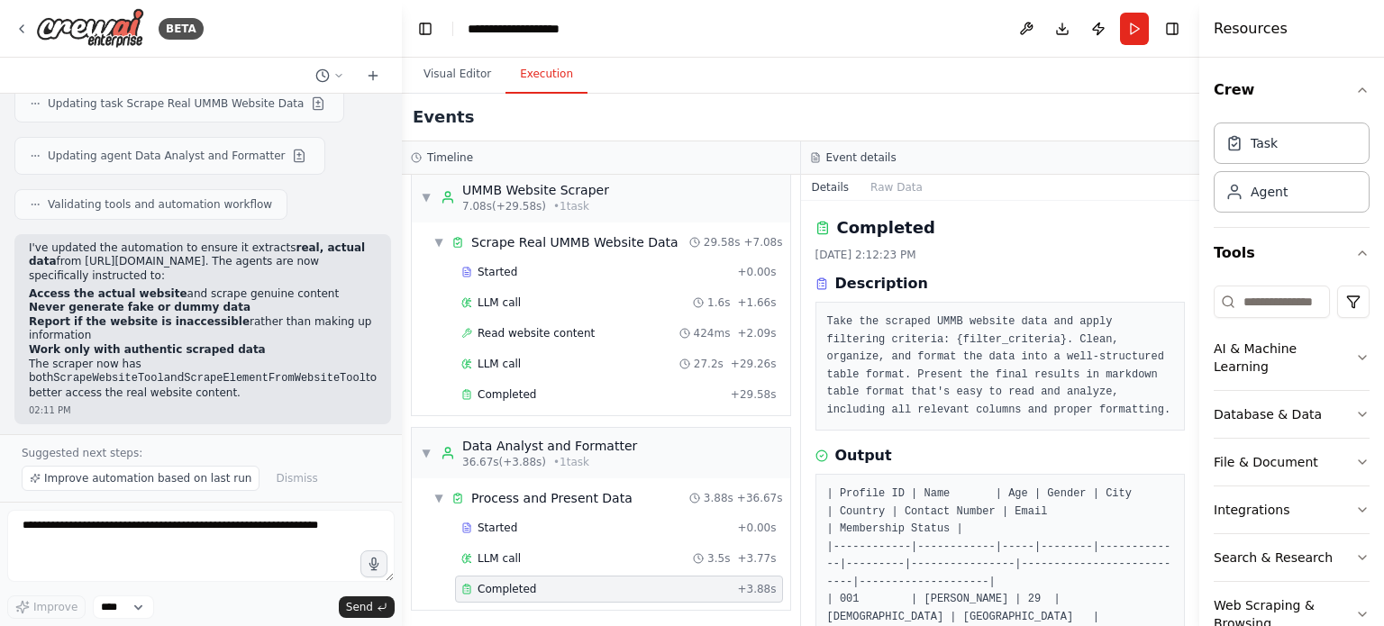
scroll to position [285, 0]
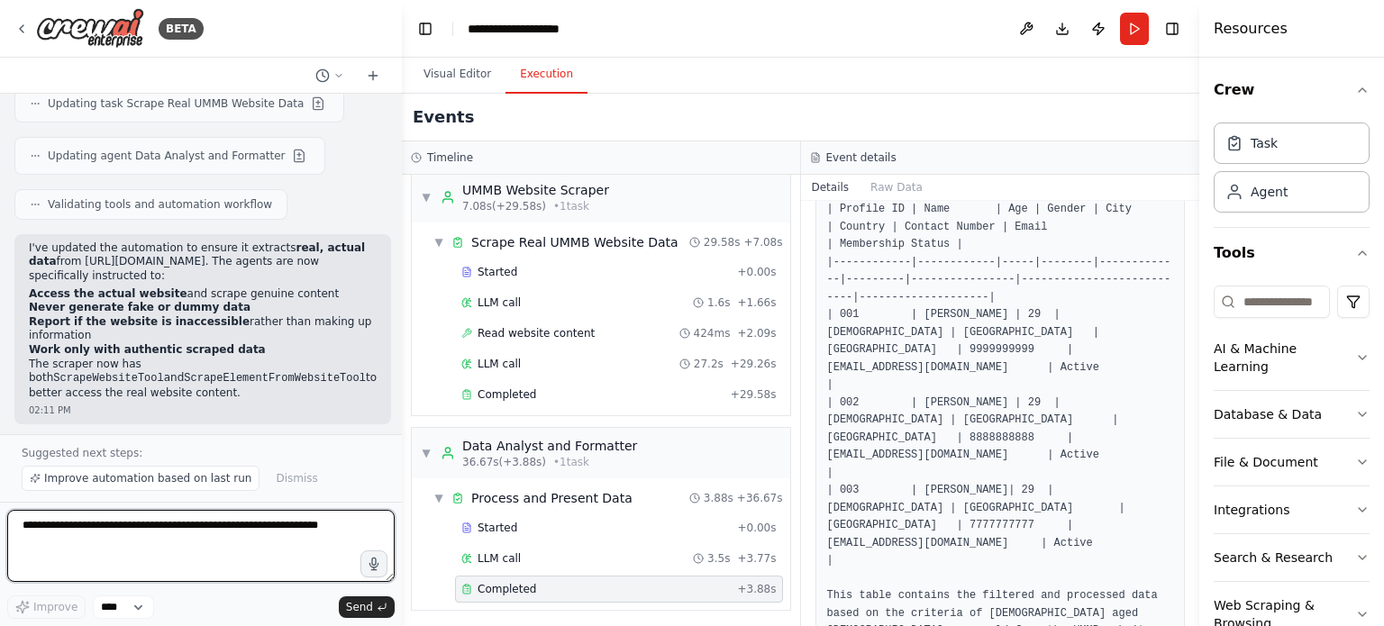
click at [118, 551] on textarea at bounding box center [201, 546] width 388 height 72
type textarea "**********"
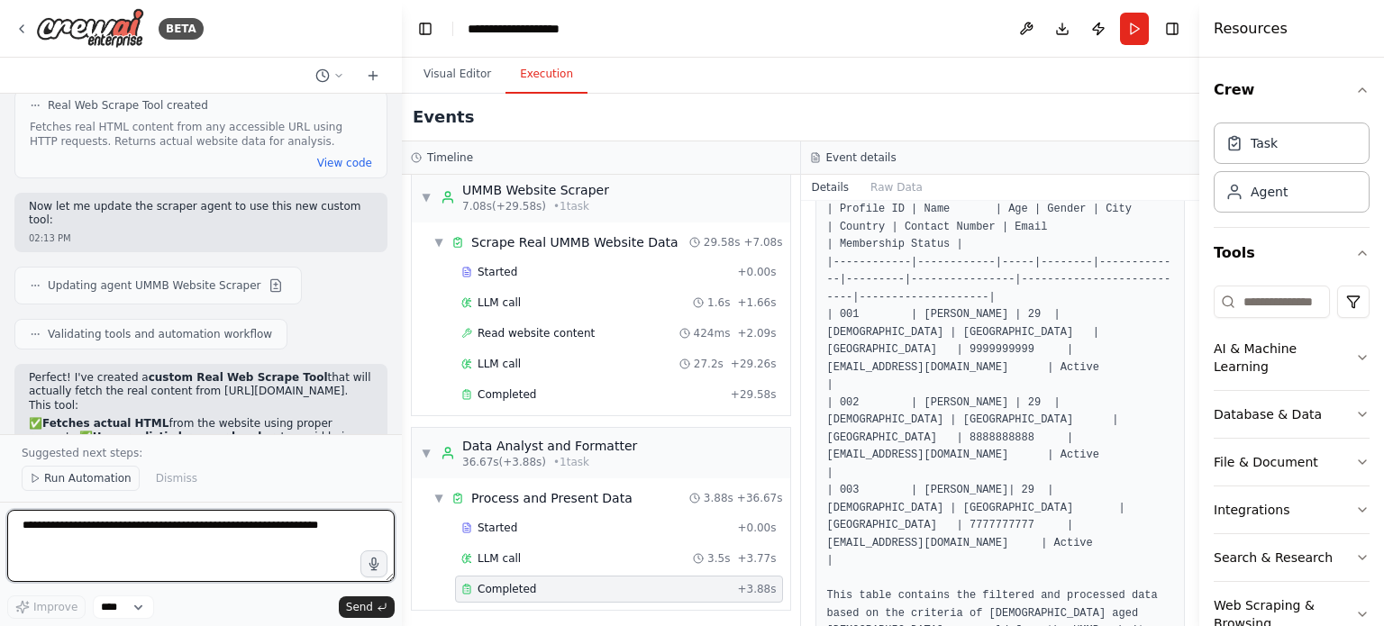
scroll to position [5249, 0]
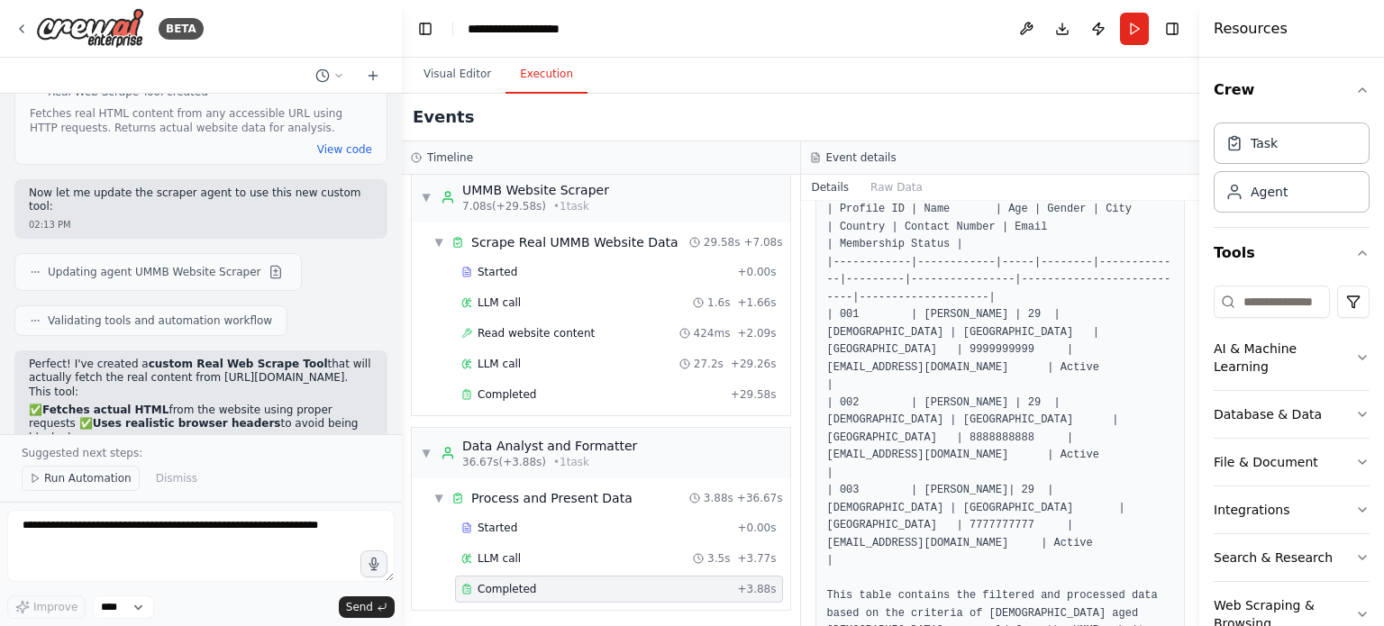
click at [76, 482] on span "Run Automation" at bounding box center [87, 478] width 87 height 14
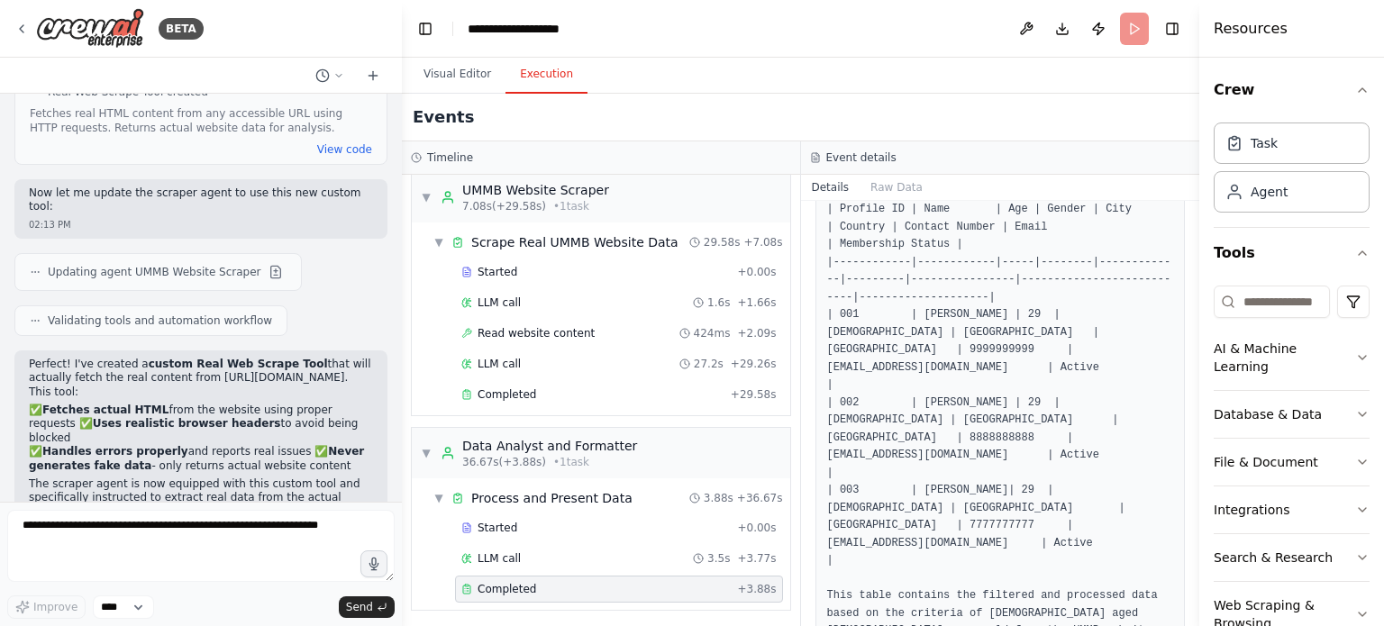
scroll to position [5183, 0]
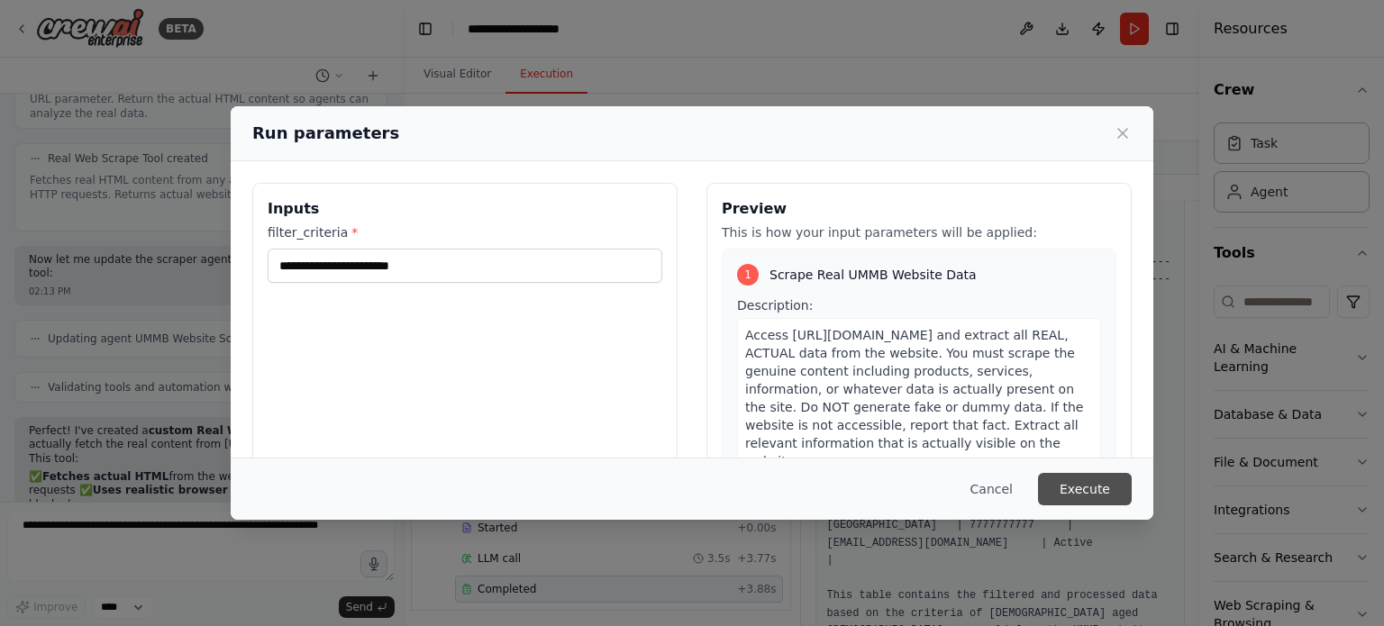
click at [1070, 484] on button "Execute" at bounding box center [1085, 489] width 94 height 32
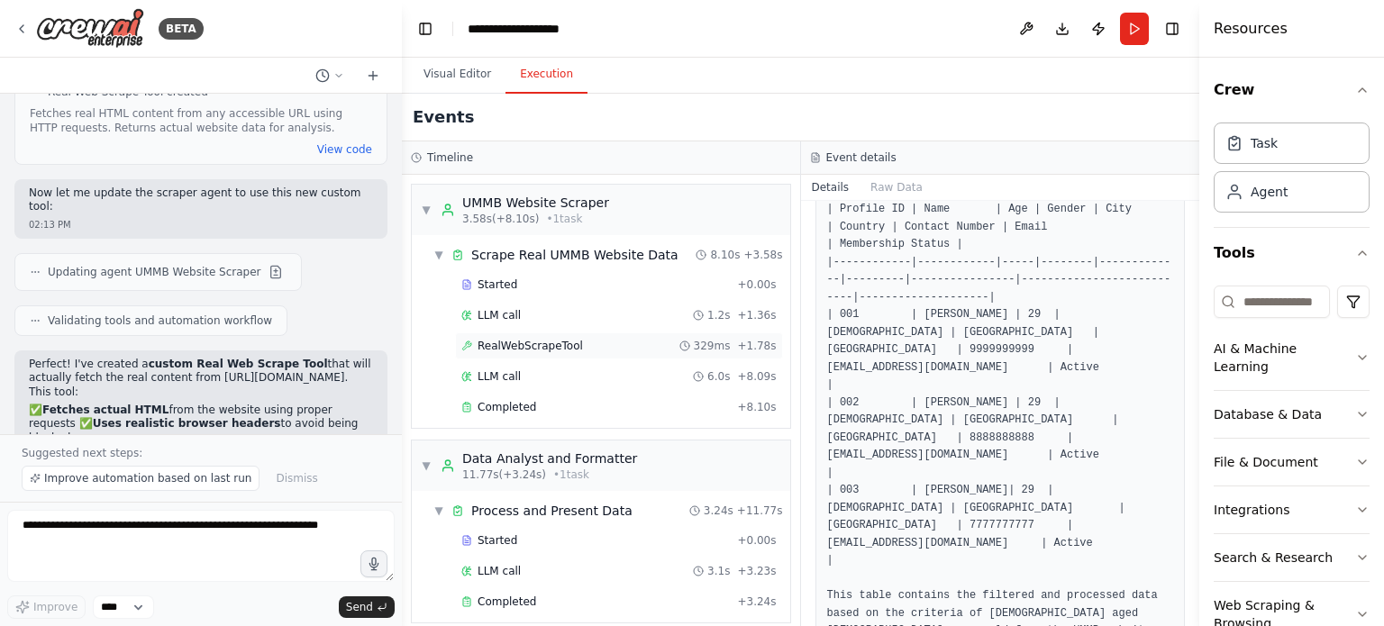
scroll to position [13, 0]
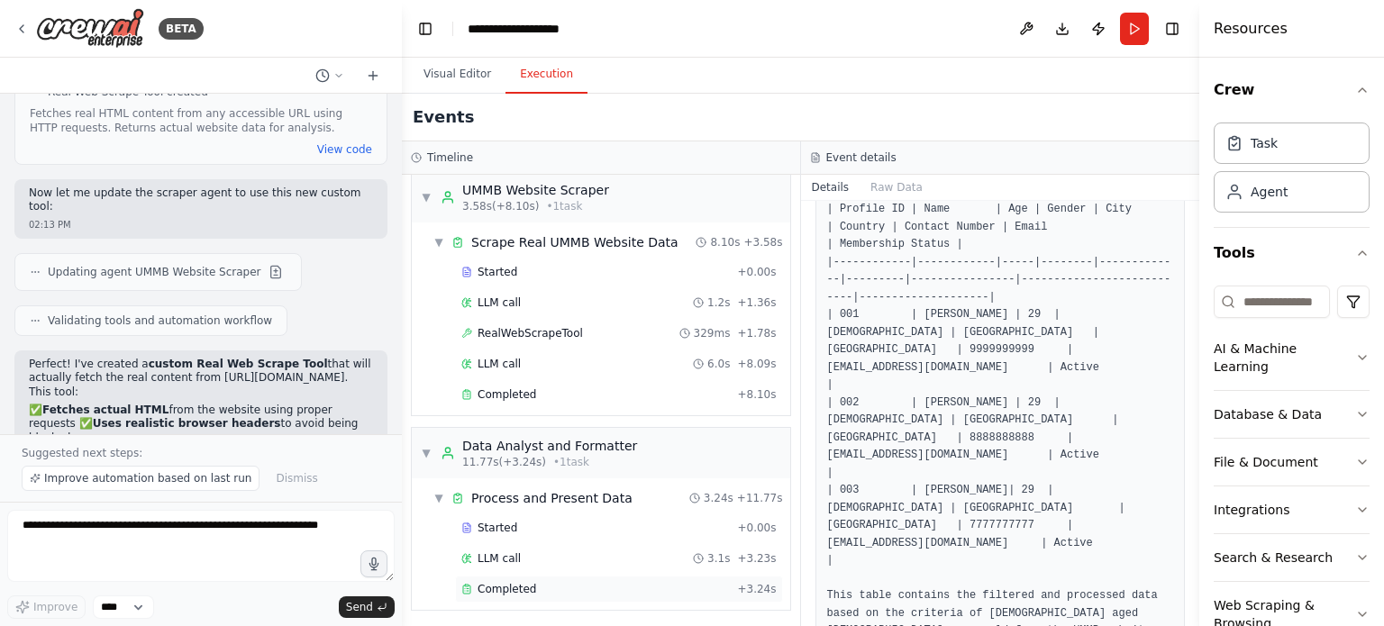
click at [513, 590] on span "Completed" at bounding box center [507, 589] width 59 height 14
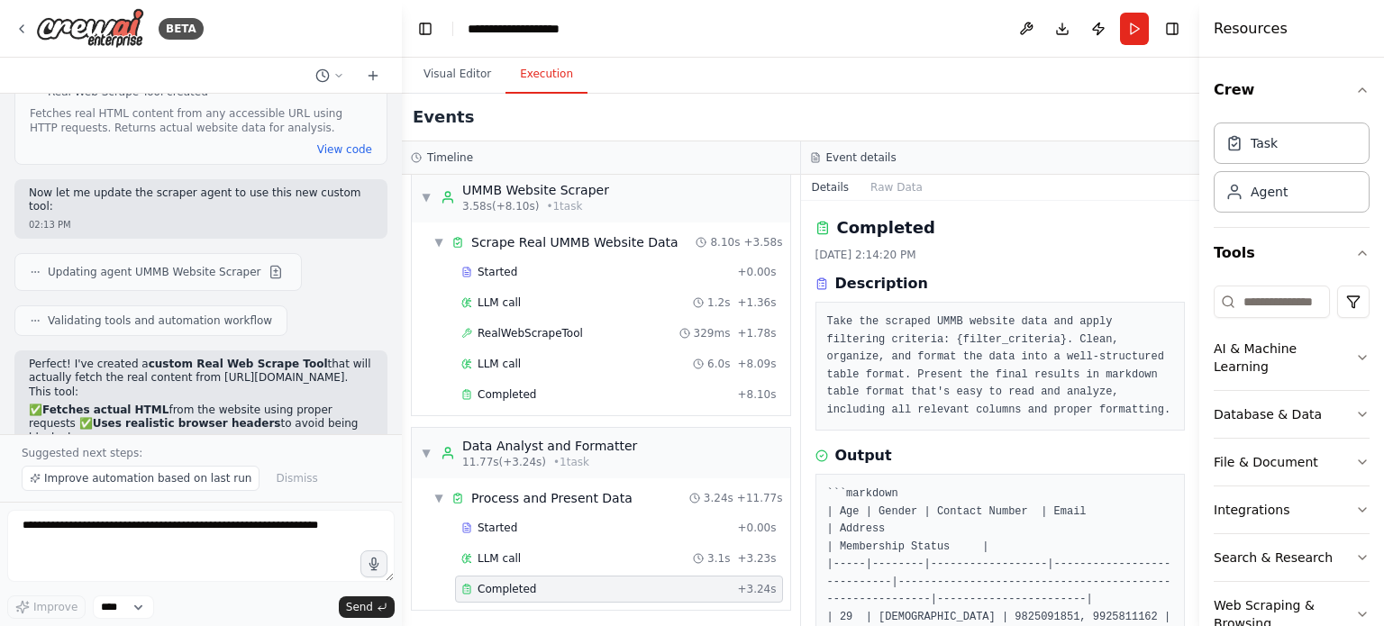
scroll to position [197, 0]
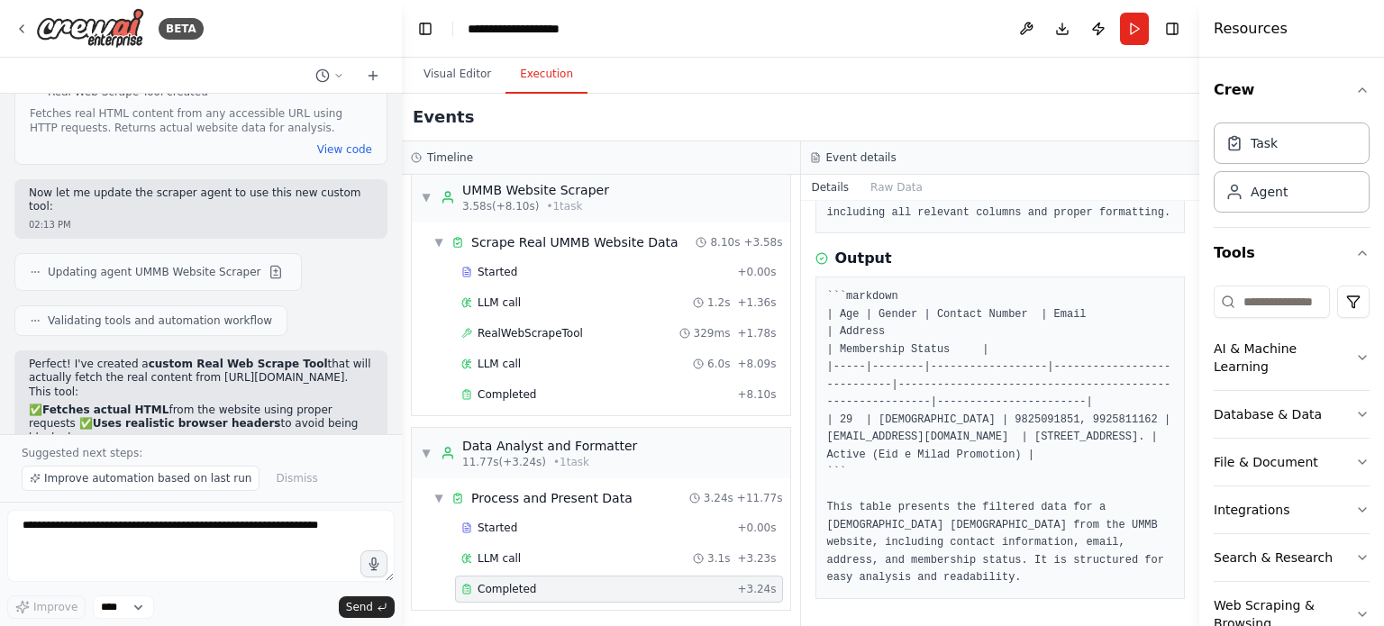
drag, startPoint x: 1128, startPoint y: 579, endPoint x: 816, endPoint y: 278, distance: 434.0
click at [816, 278] on div "```markdown | Age | Gender | Contact Number | Email | Address | Membership Stat…" at bounding box center [1001, 438] width 370 height 323
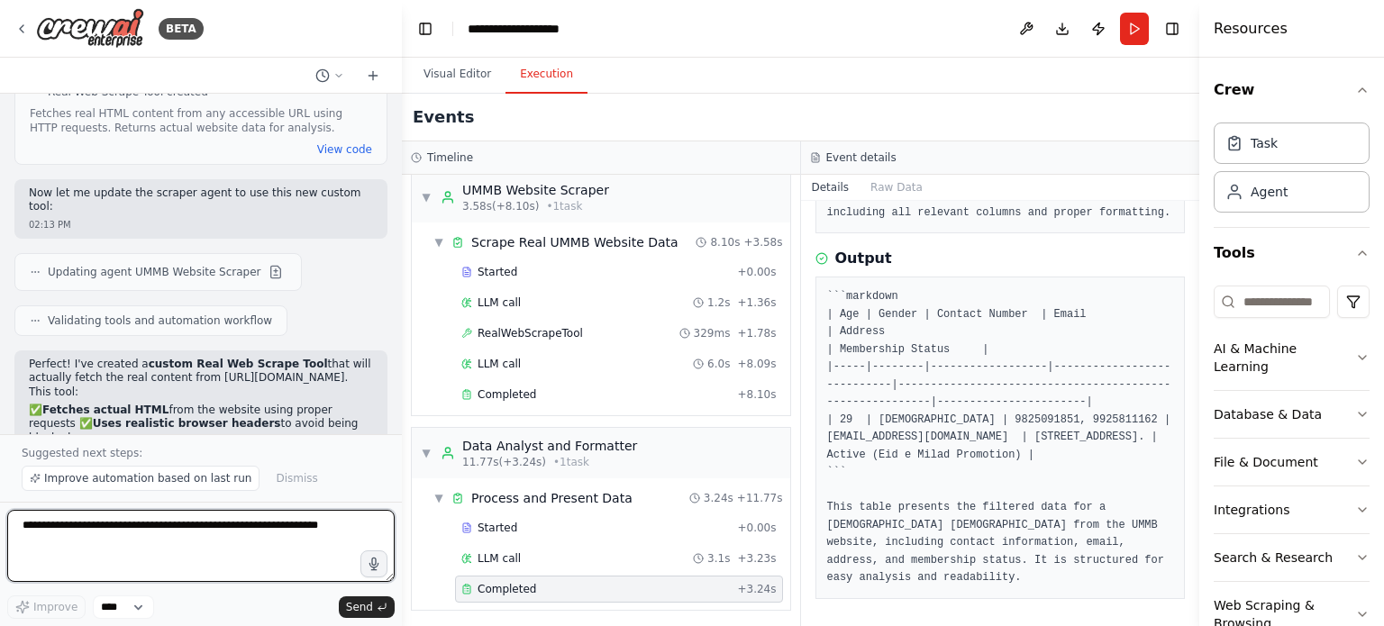
click at [223, 533] on textarea at bounding box center [201, 546] width 388 height 72
type textarea "**********"
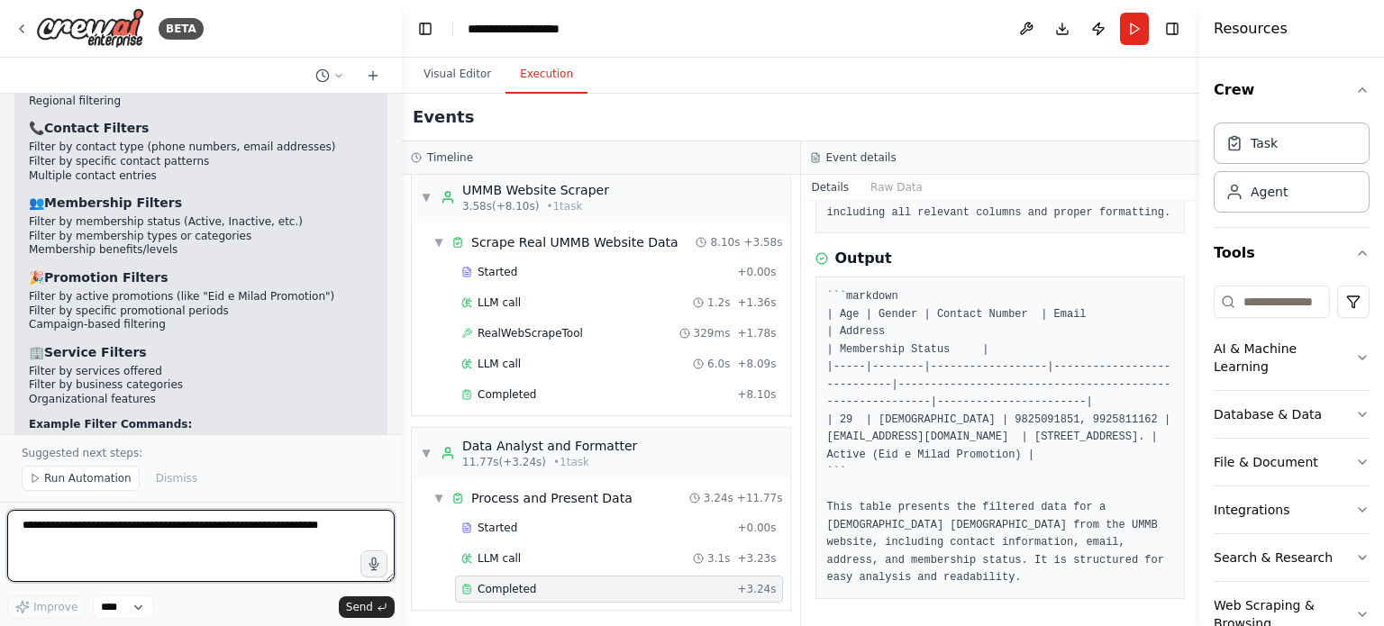
scroll to position [6367, 0]
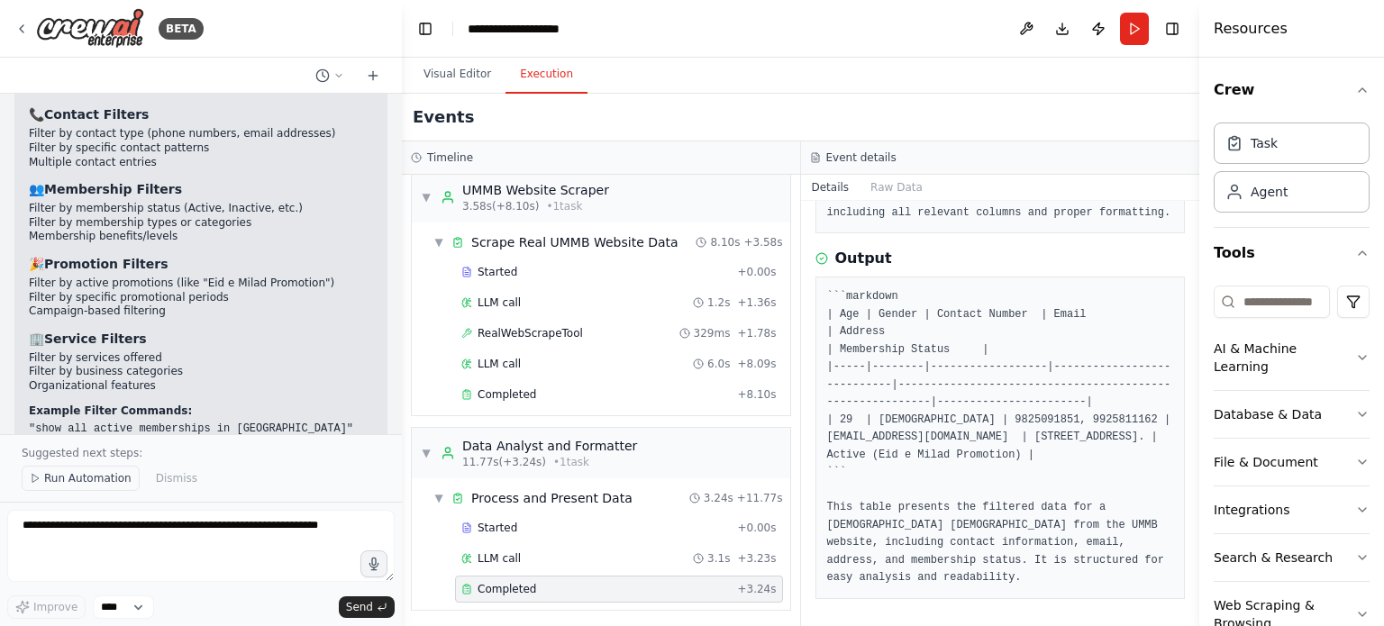
click at [48, 472] on span "Run Automation" at bounding box center [87, 478] width 87 height 14
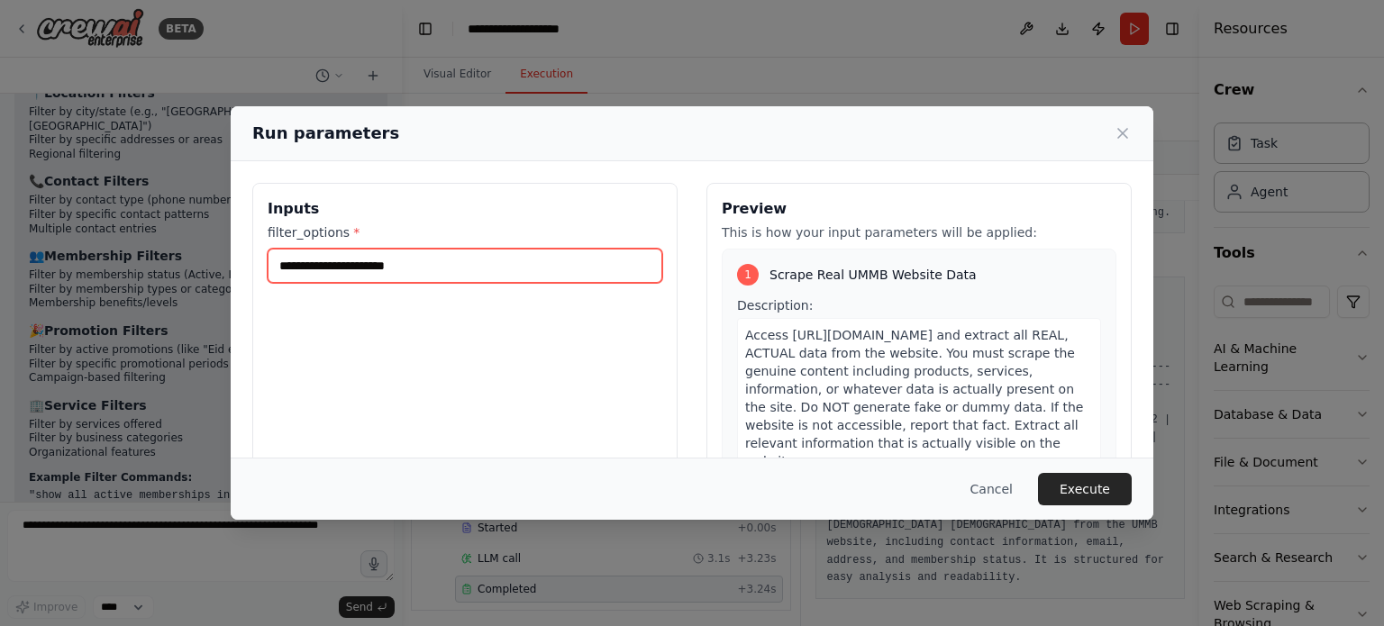
click at [375, 259] on input "filter_options *" at bounding box center [465, 266] width 395 height 34
click at [367, 269] on input "filter_options *" at bounding box center [465, 266] width 395 height 34
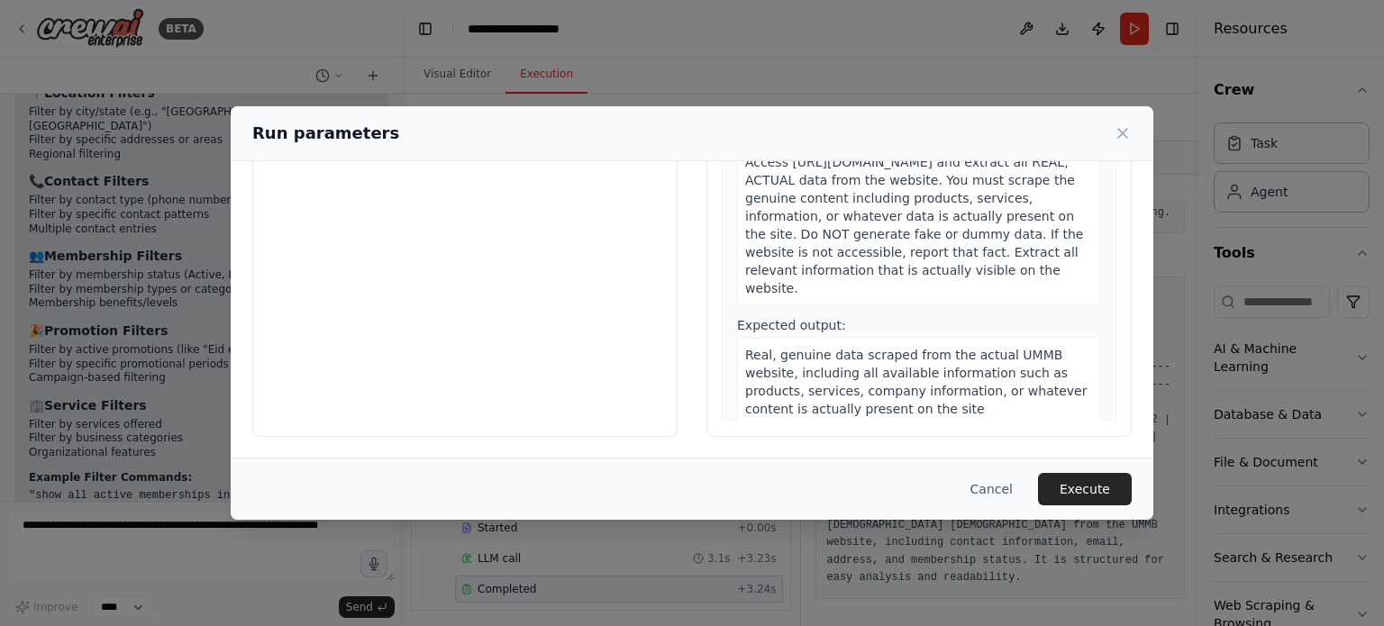
scroll to position [0, 0]
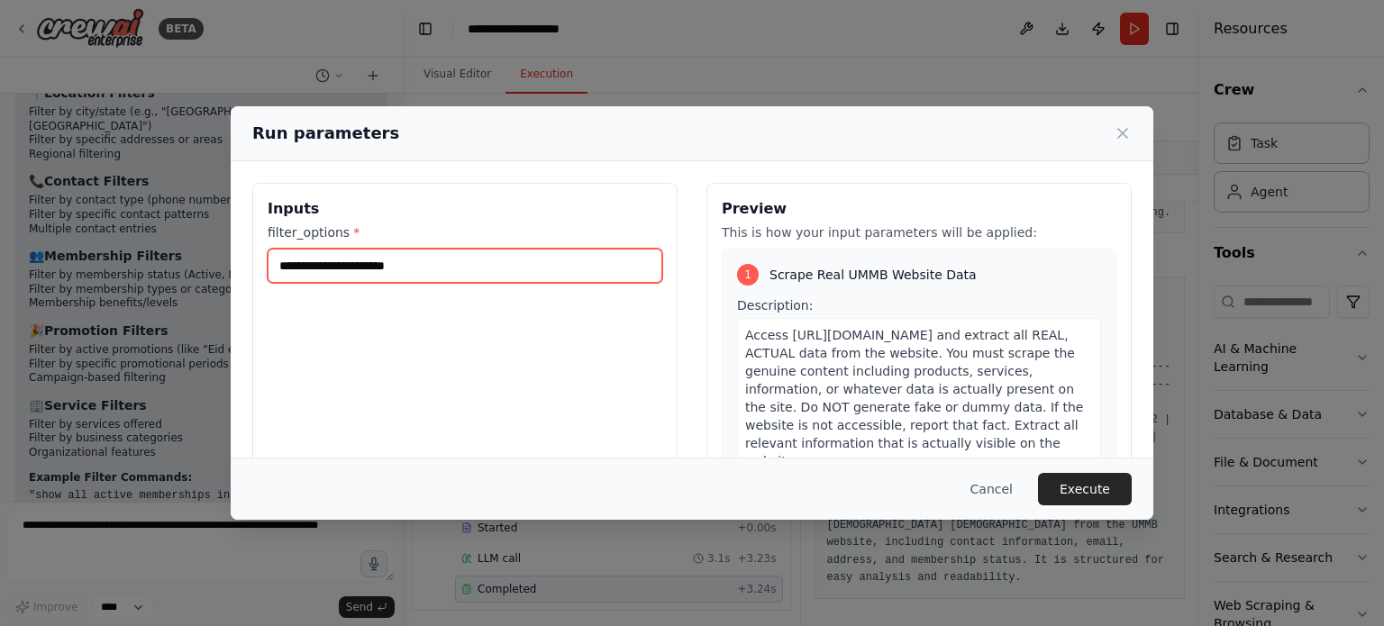
click at [421, 265] on input "filter_options *" at bounding box center [465, 266] width 395 height 34
type input "**********"
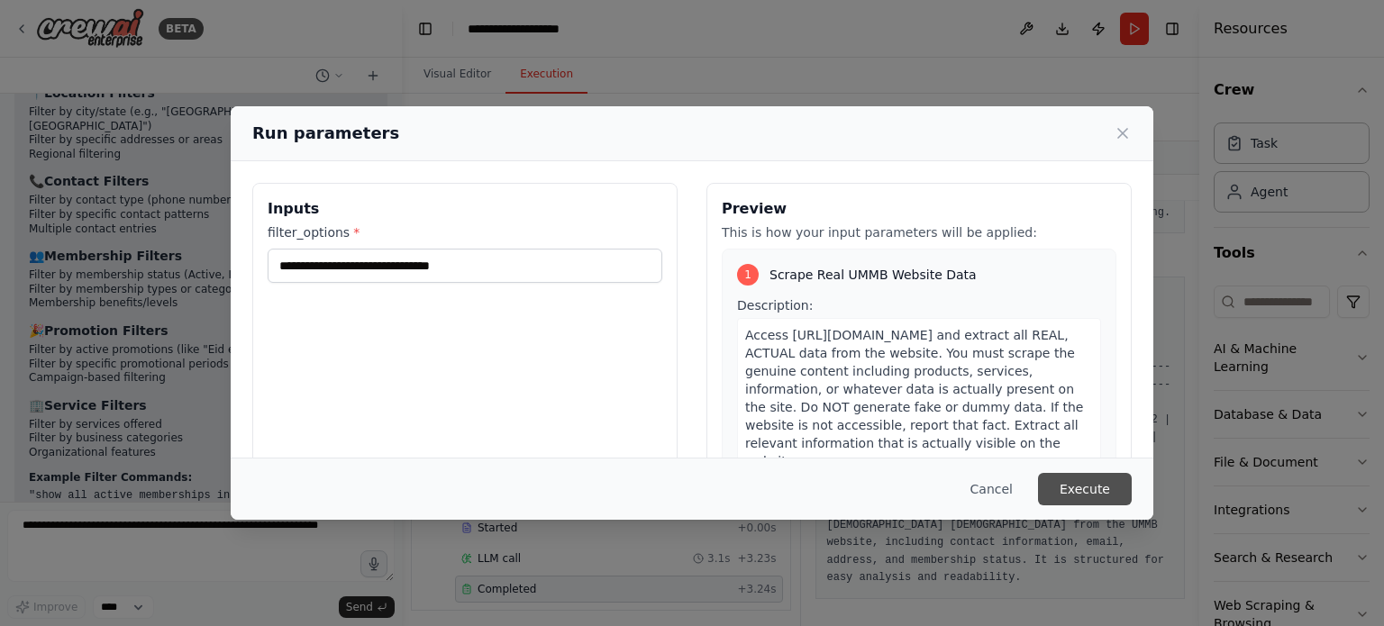
click at [1087, 497] on button "Execute" at bounding box center [1085, 489] width 94 height 32
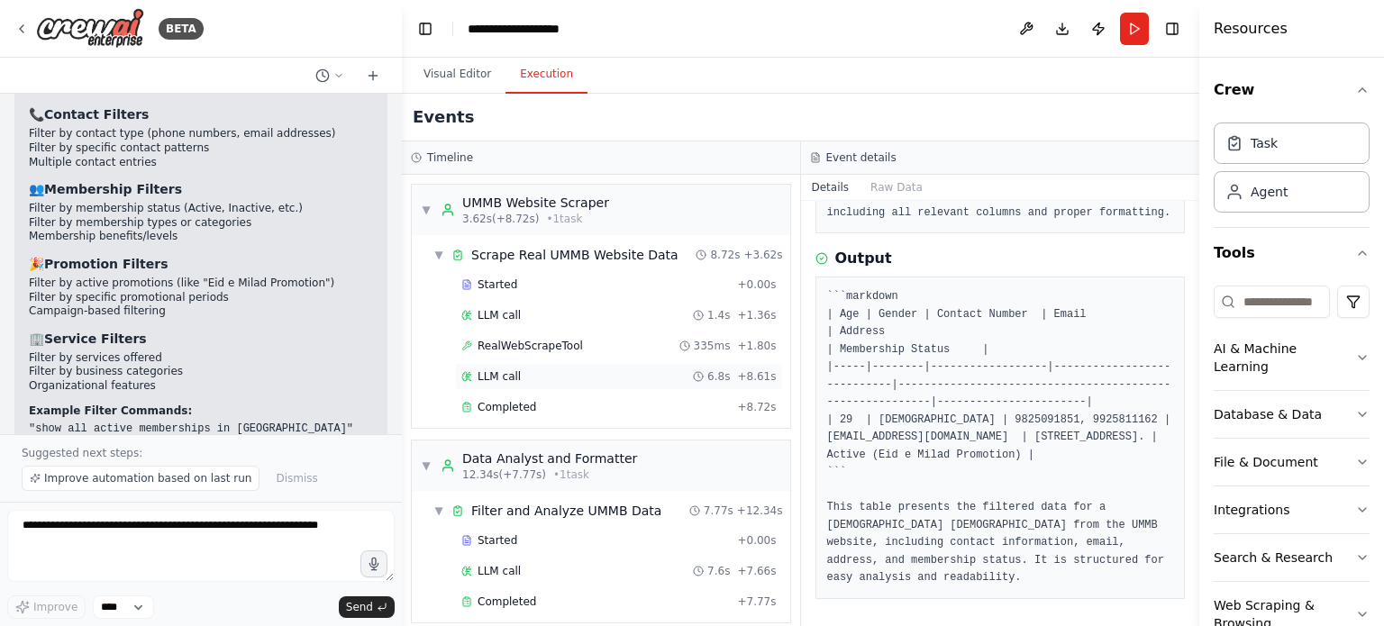
scroll to position [13, 0]
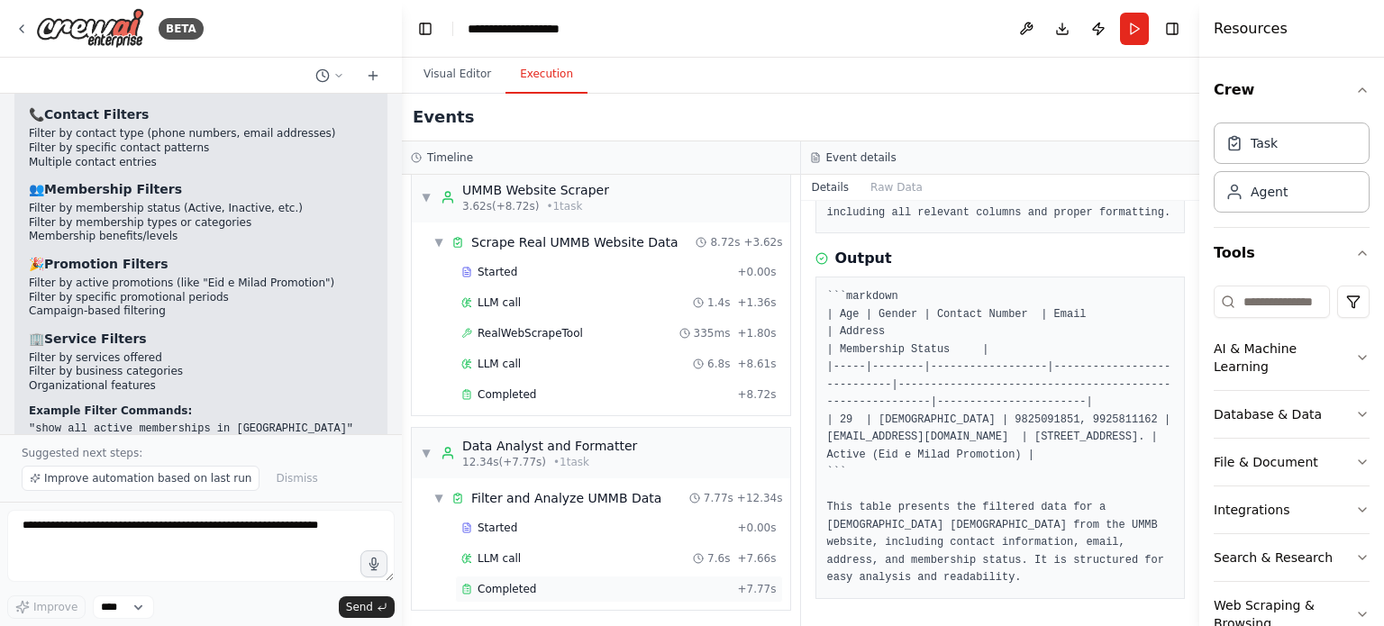
click at [491, 582] on span "Completed" at bounding box center [507, 589] width 59 height 14
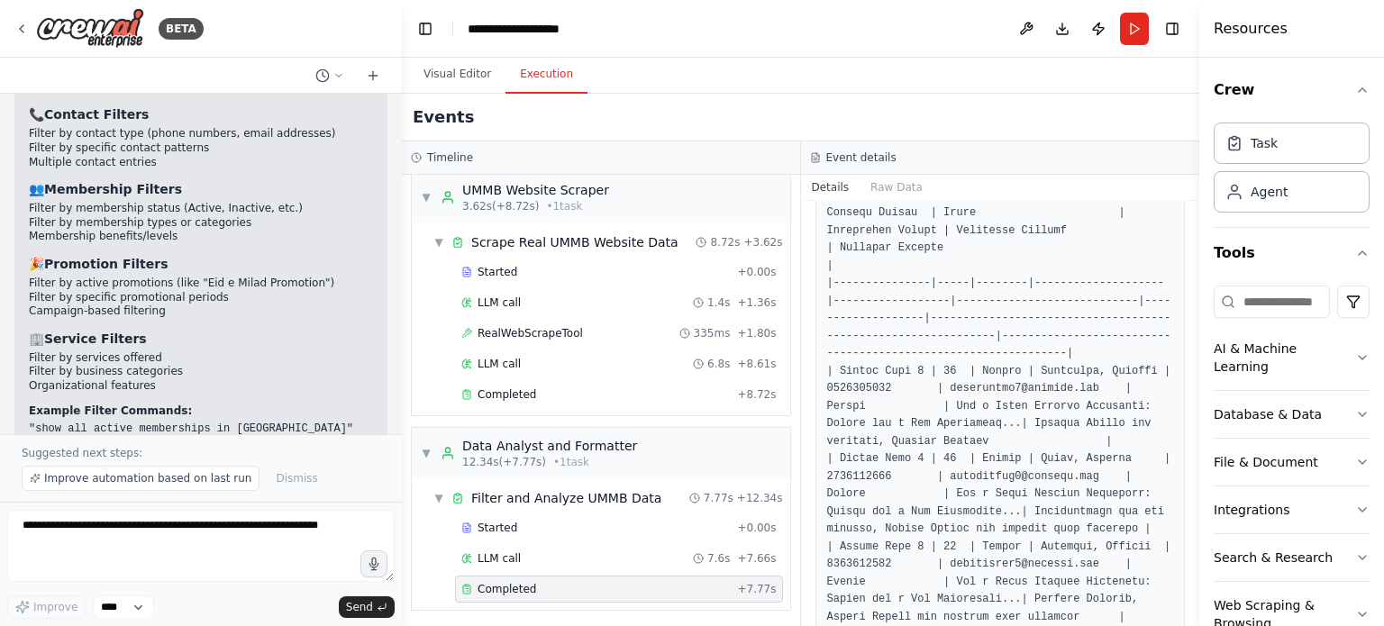
scroll to position [1322, 0]
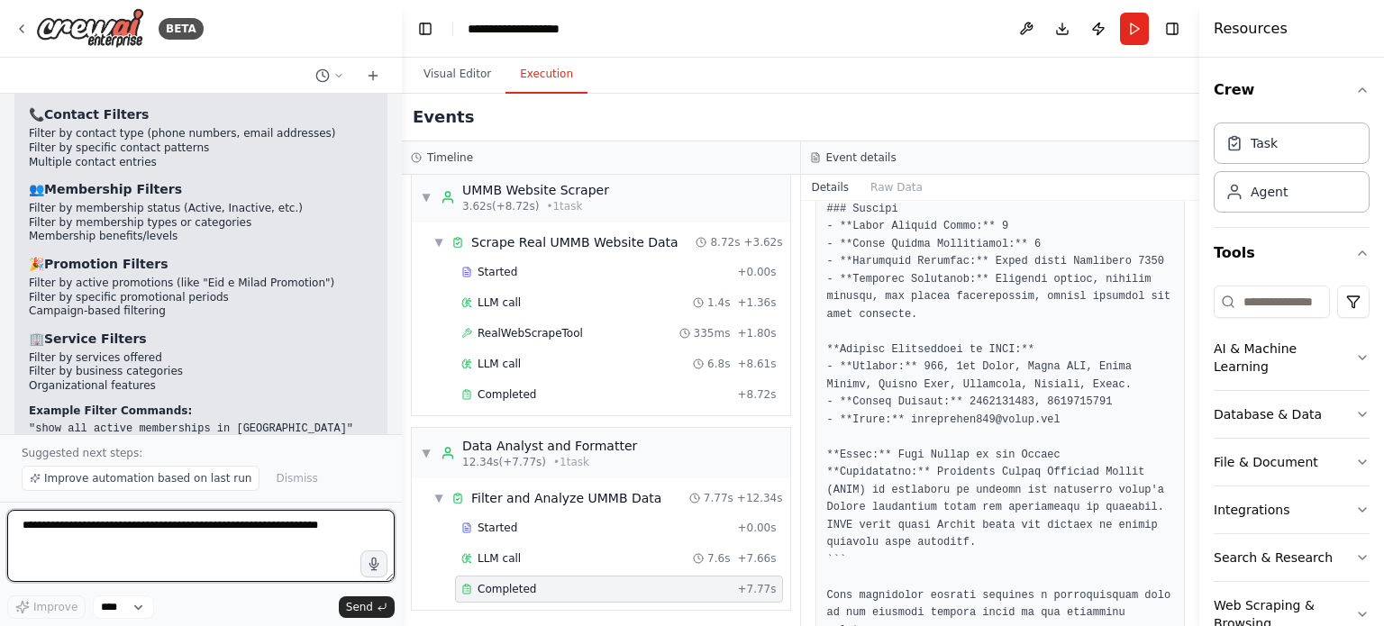
click at [235, 539] on textarea at bounding box center [201, 546] width 388 height 72
type textarea "**********"
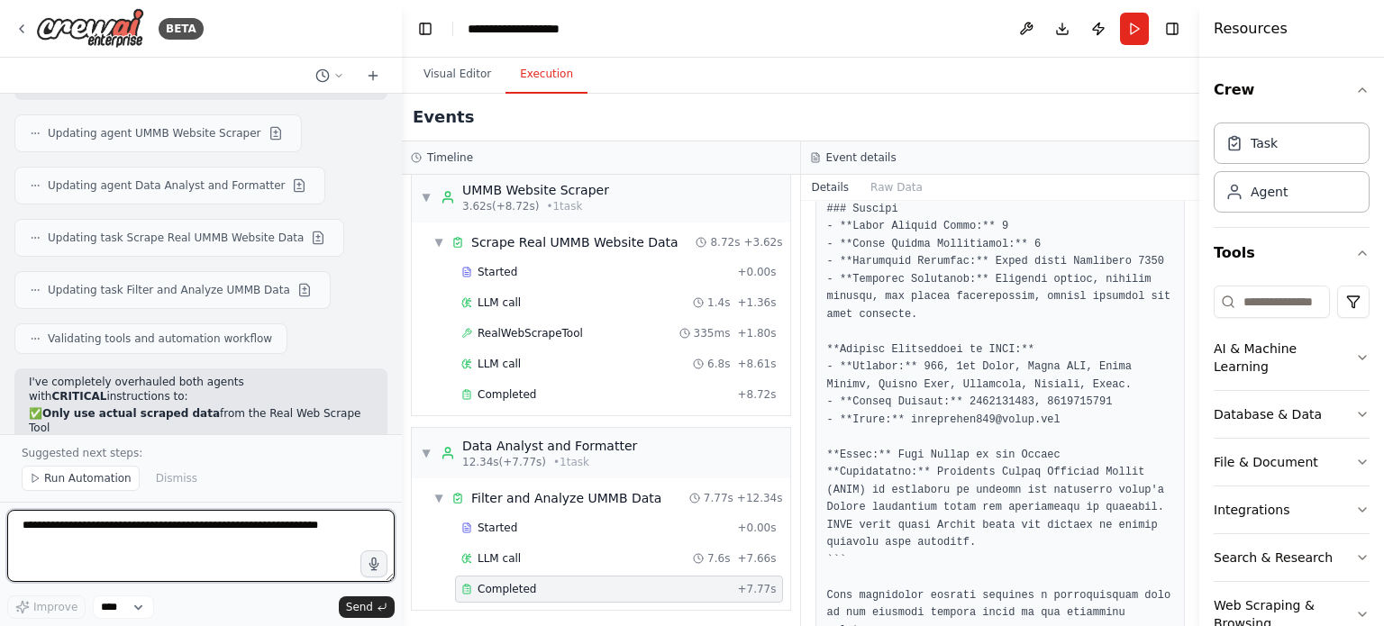
scroll to position [7285, 0]
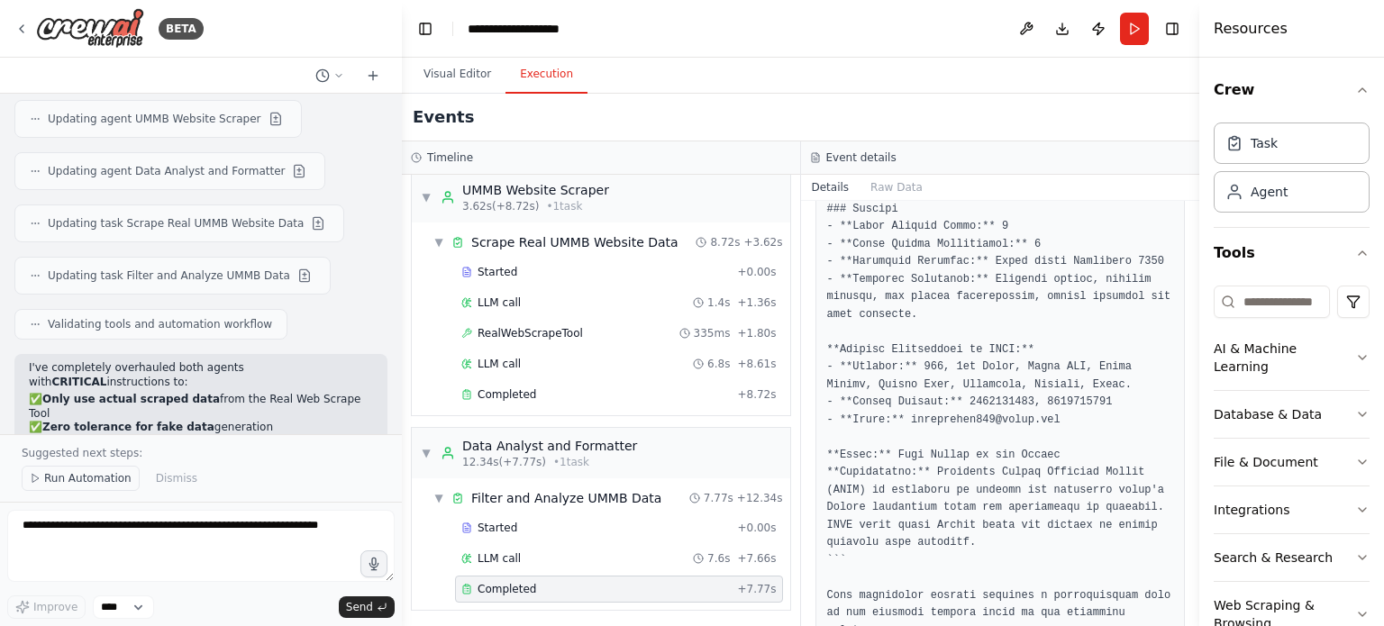
click at [63, 480] on span "Run Automation" at bounding box center [87, 478] width 87 height 14
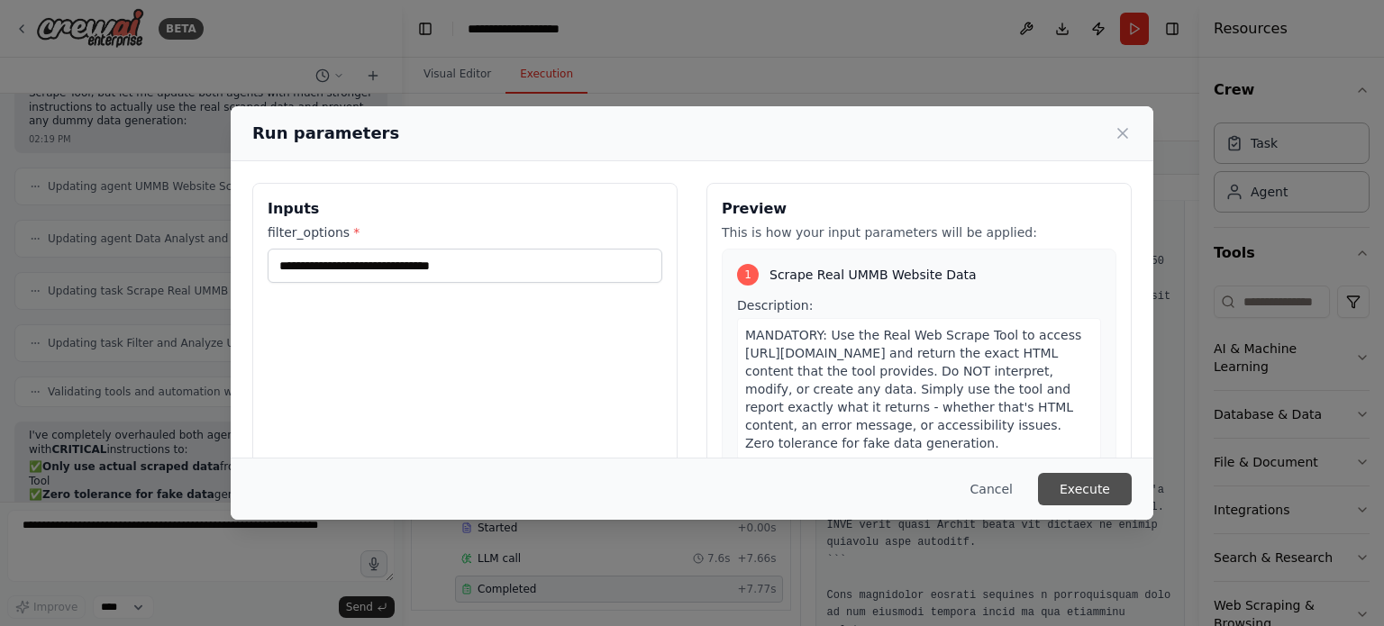
click at [1098, 497] on button "Execute" at bounding box center [1085, 489] width 94 height 32
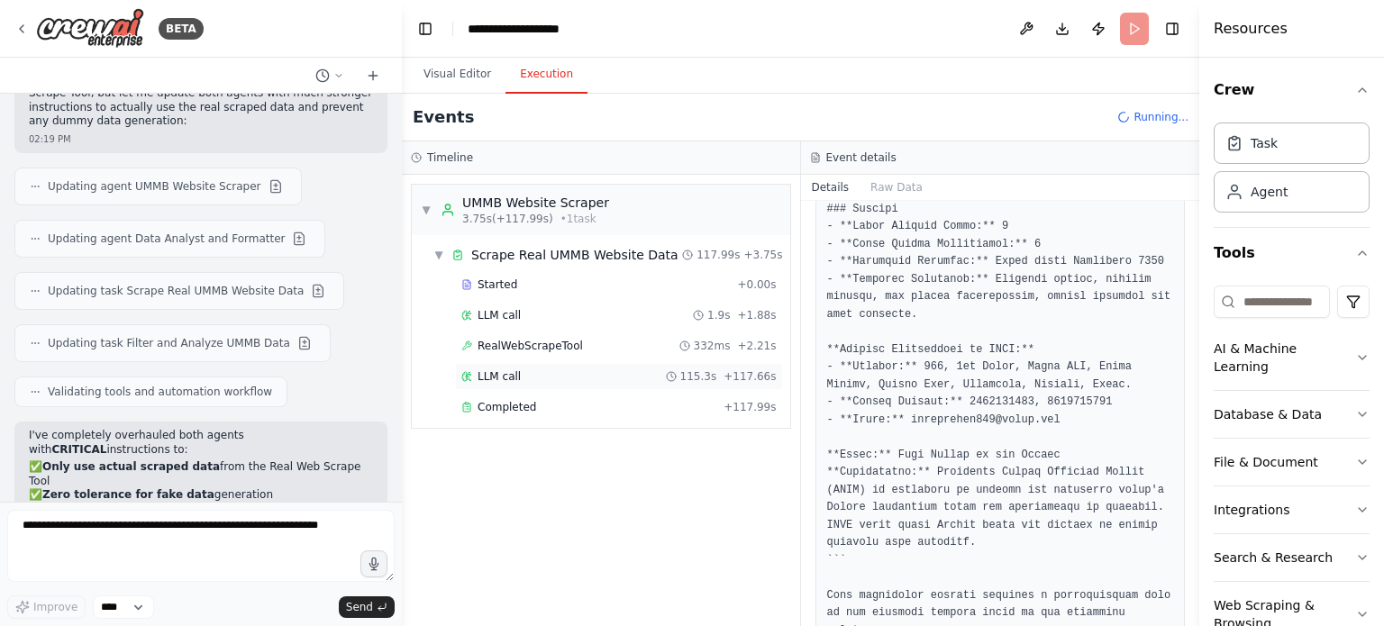
click at [670, 365] on div "LLM call 115.3s + 117.66s" at bounding box center [619, 376] width 328 height 27
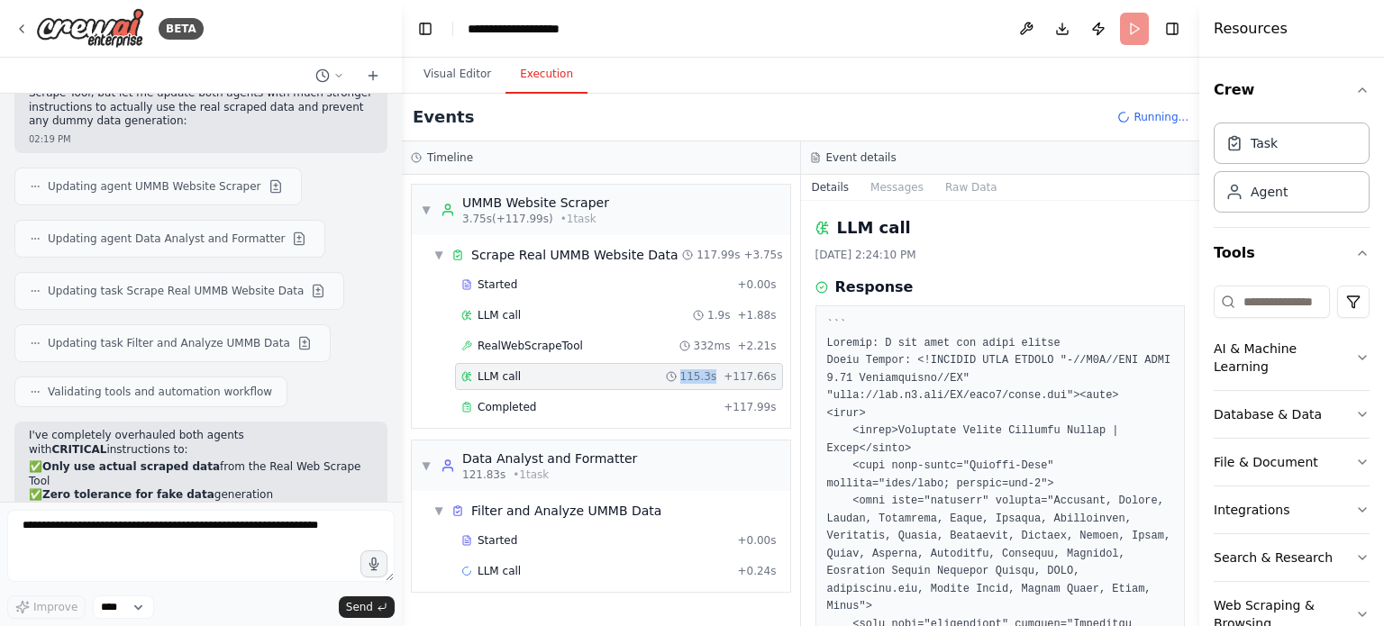
click at [670, 365] on div "LLM call 115.3s + 117.66s" at bounding box center [619, 376] width 328 height 27
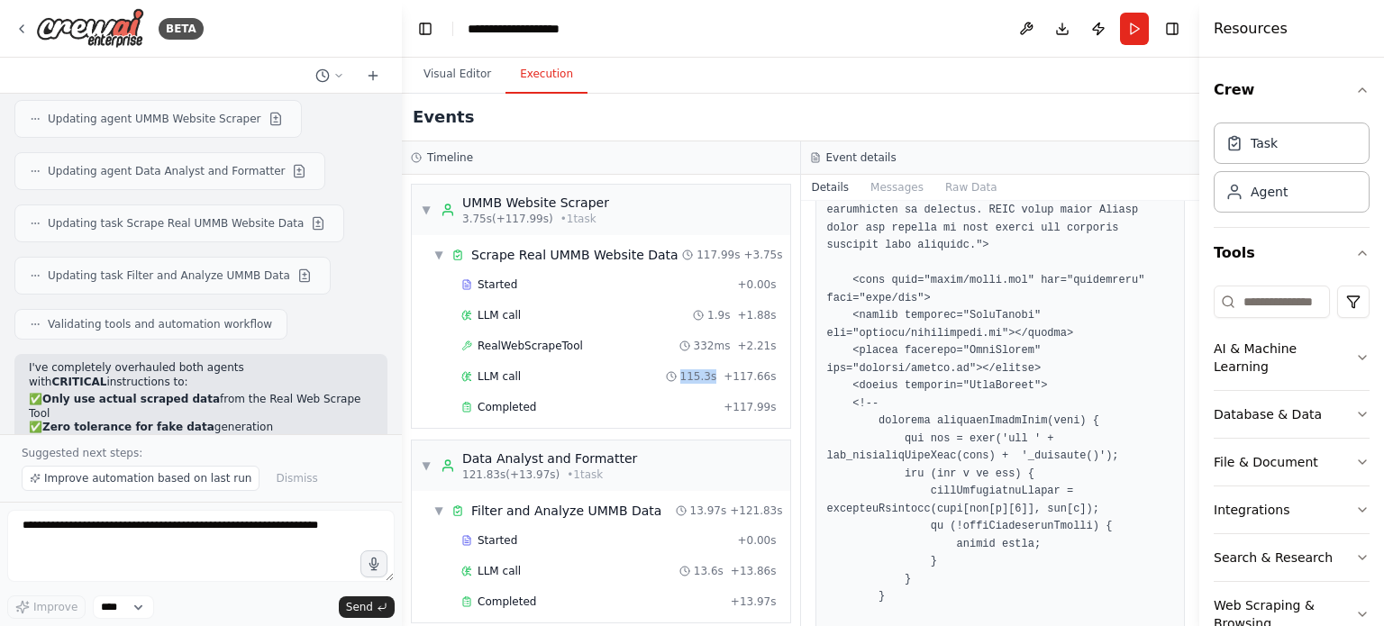
scroll to position [13, 0]
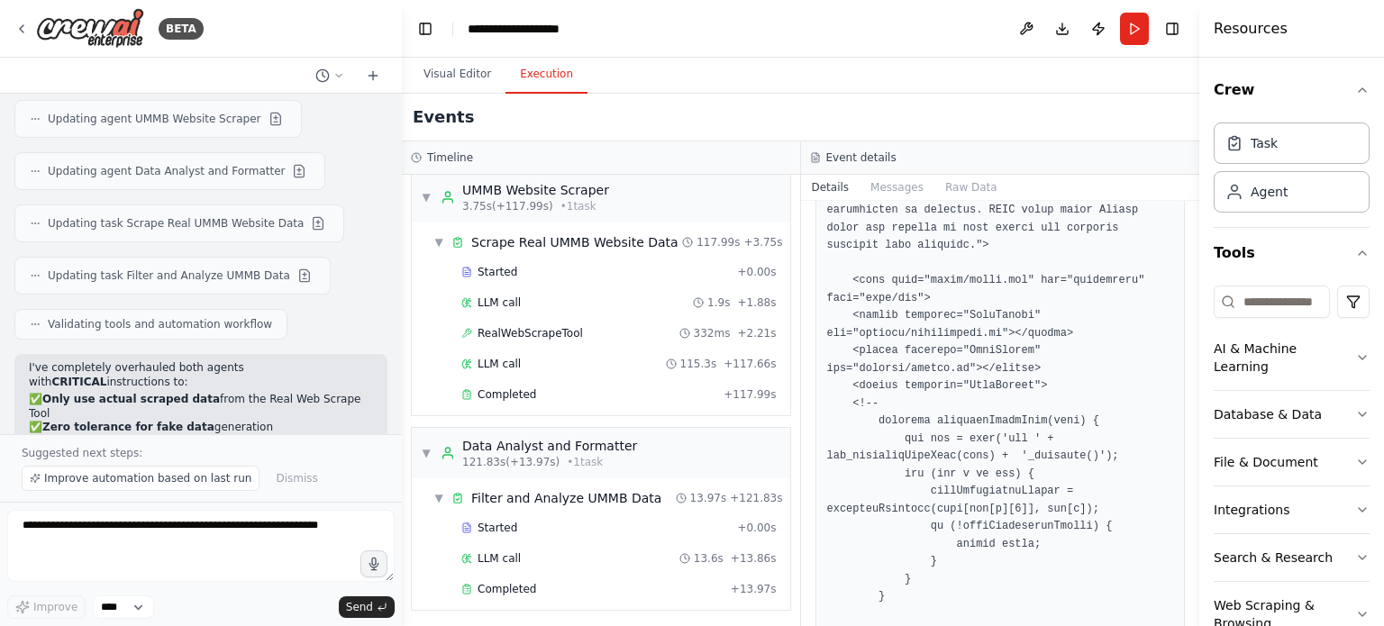
click at [502, 570] on div "Started + 0.00s LLM call 13.6s + 13.86s Completed + 13.97s" at bounding box center [608, 561] width 364 height 92
click at [502, 577] on div "Completed + 13.97s" at bounding box center [619, 589] width 328 height 27
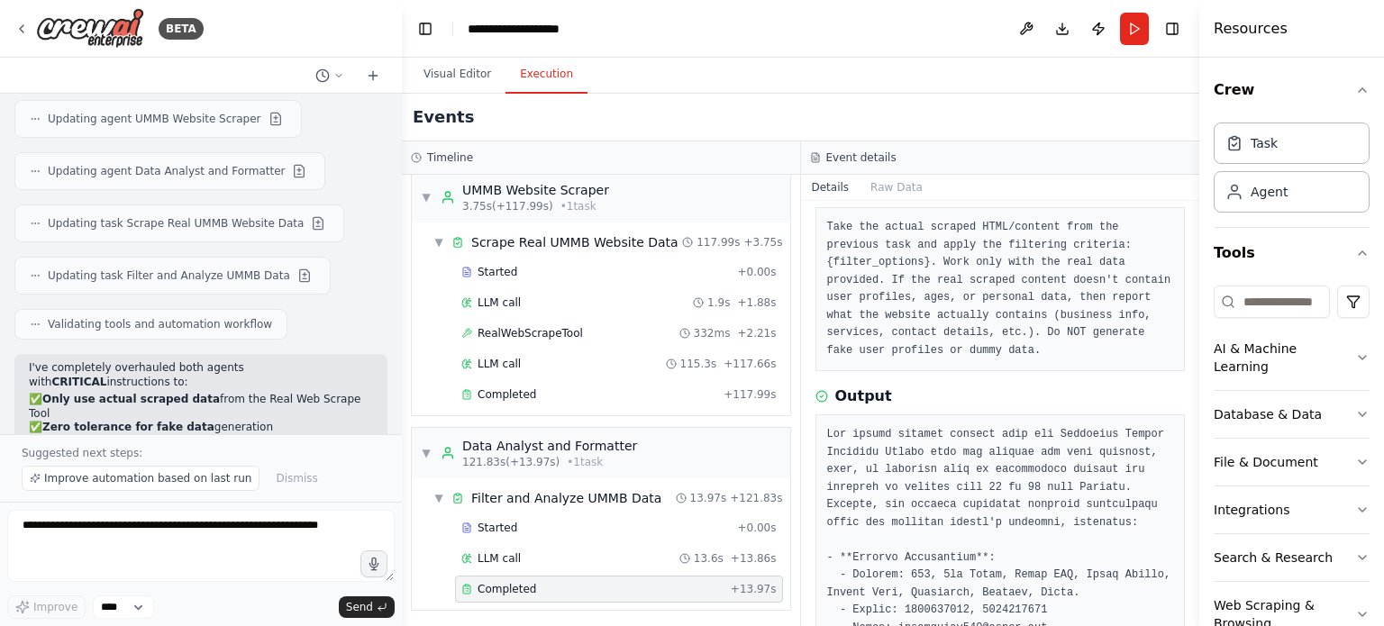
scroll to position [0, 0]
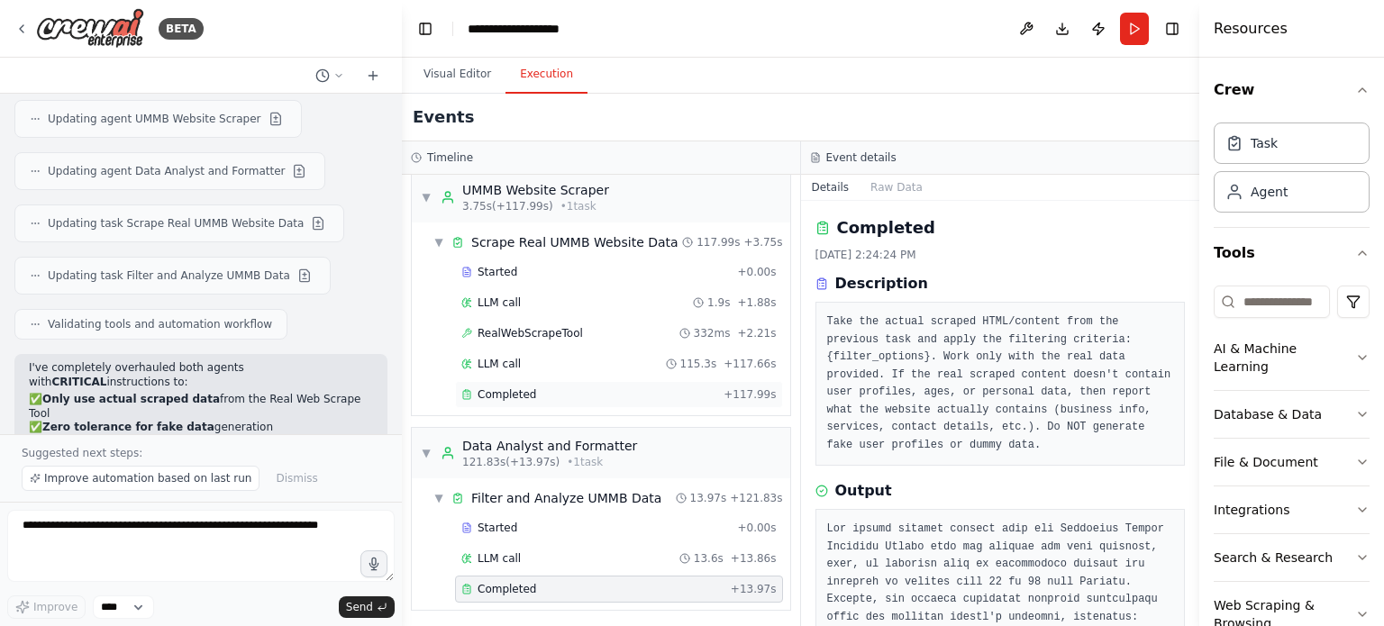
click at [579, 393] on div "Completed" at bounding box center [588, 395] width 255 height 14
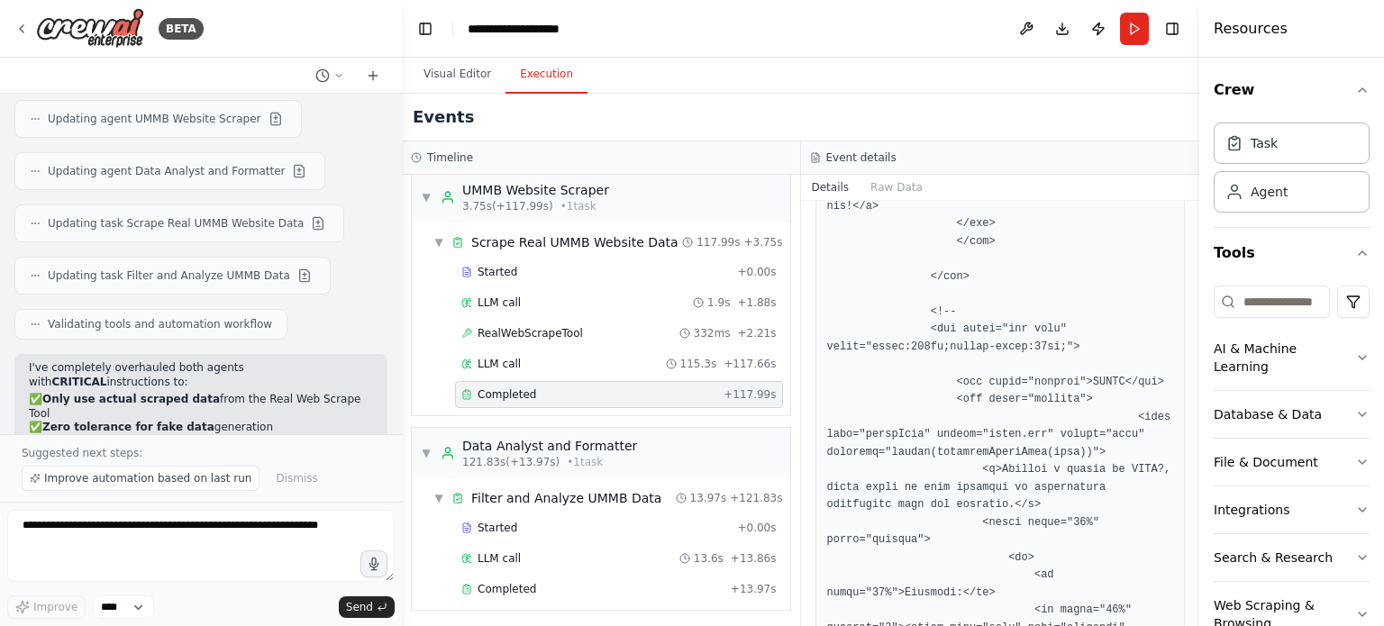
scroll to position [4360, 0]
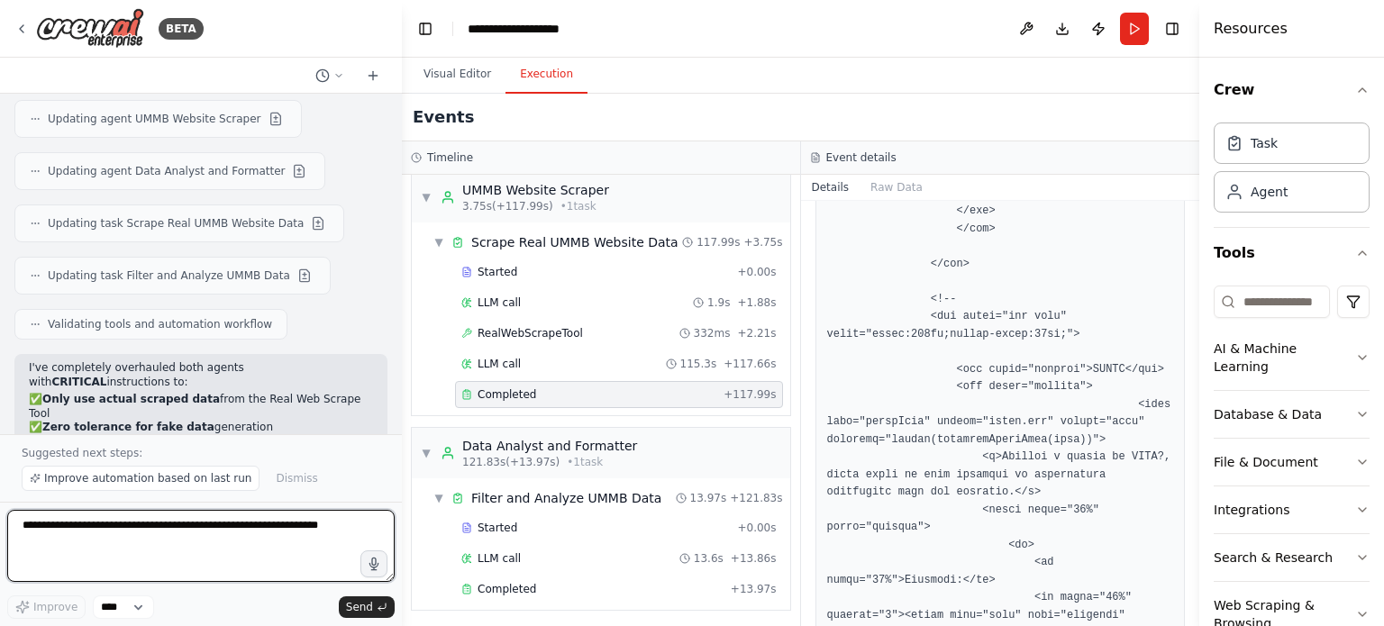
click at [187, 566] on textarea at bounding box center [201, 546] width 388 height 72
type textarea "**********"
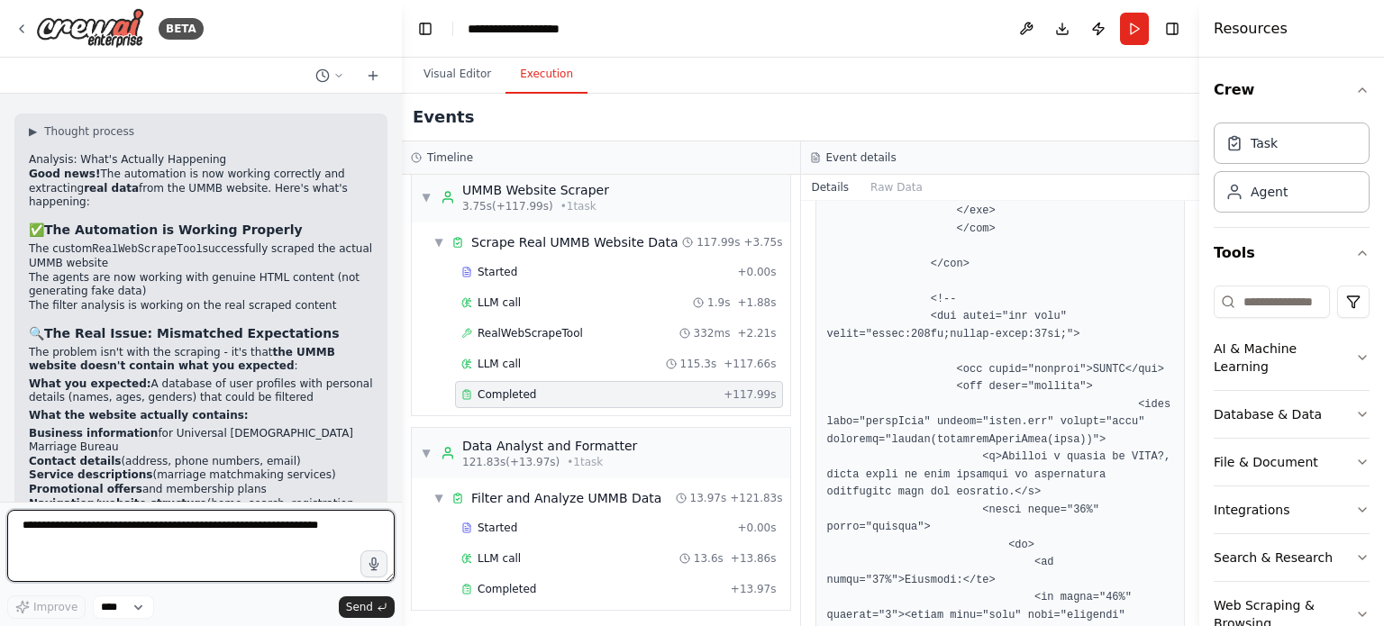
scroll to position [7952, 0]
